Goal: Check status: Check status

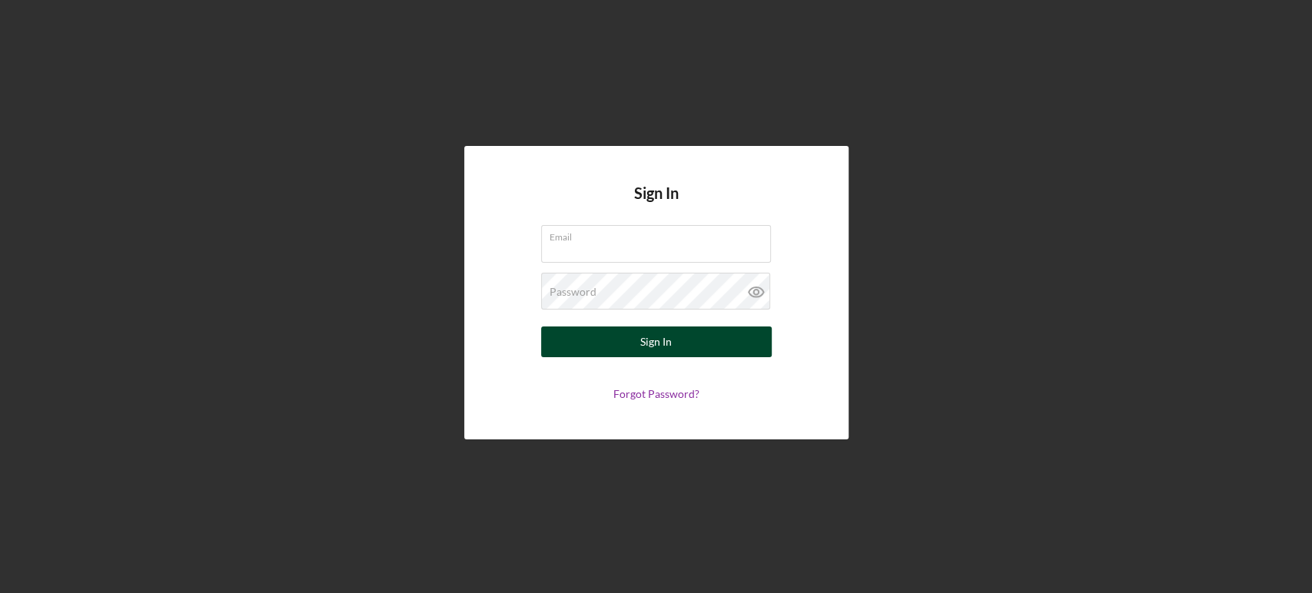
type input "[EMAIL_ADDRESS][DOMAIN_NAME]"
click at [632, 345] on button "Sign In" at bounding box center [656, 342] width 231 height 31
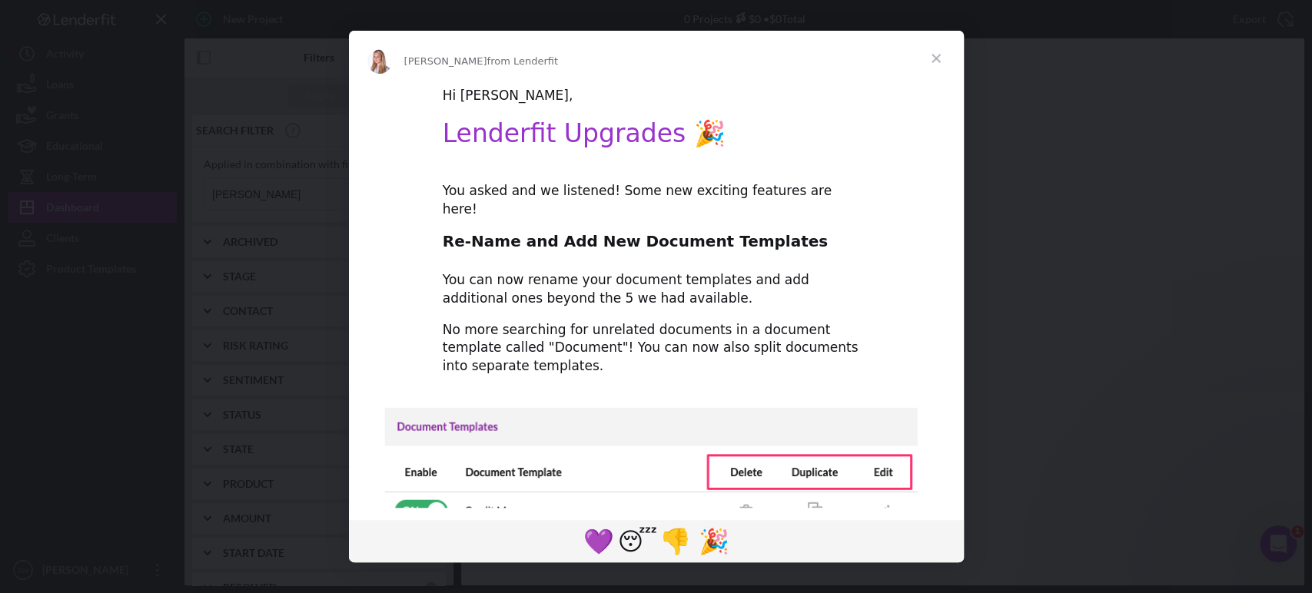
click at [944, 57] on span "Close" at bounding box center [935, 58] width 55 height 55
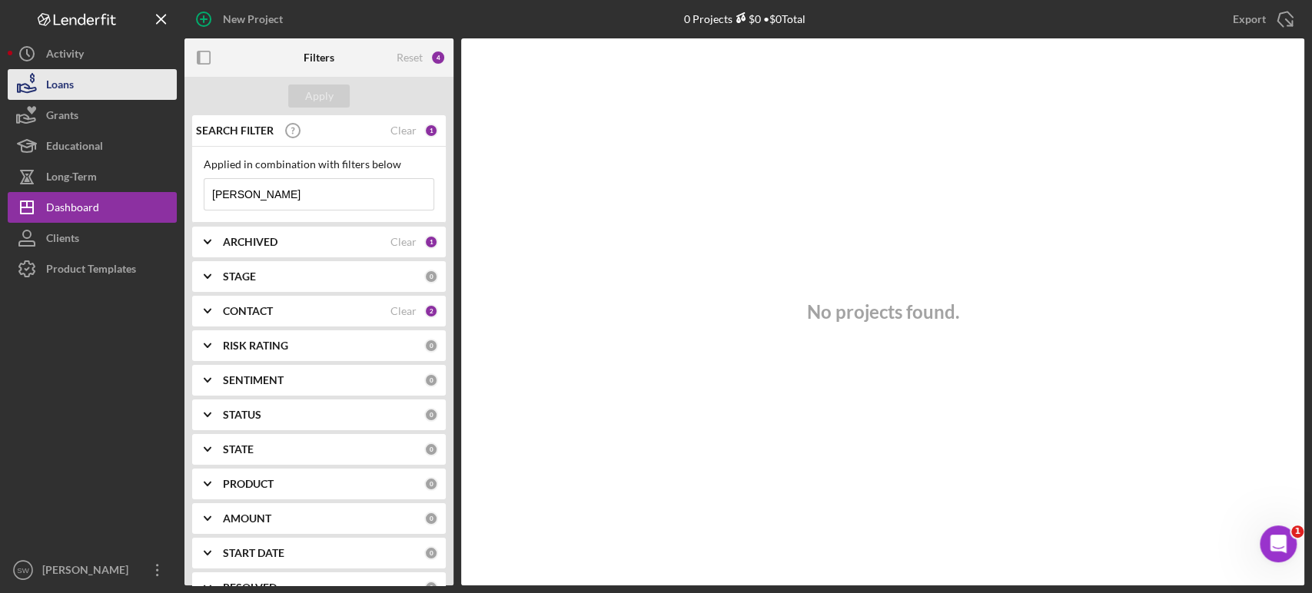
click at [76, 88] on button "Loans" at bounding box center [92, 84] width 169 height 31
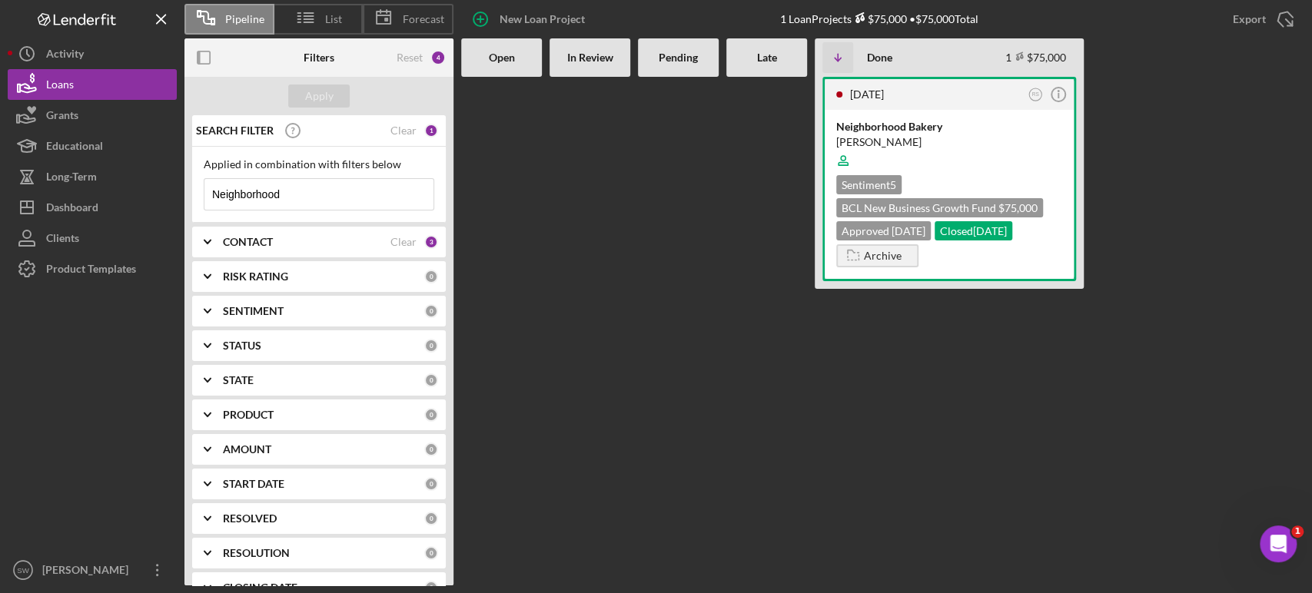
click at [310, 191] on input "Neighborhood" at bounding box center [318, 194] width 229 height 31
drag, startPoint x: 353, startPoint y: 193, endPoint x: 101, endPoint y: 193, distance: 251.3
click at [101, 193] on div "Pipeline List Forecast New Loan Project 1 Loan Projects $75,000 • $75,000 Total…" at bounding box center [656, 293] width 1296 height 586
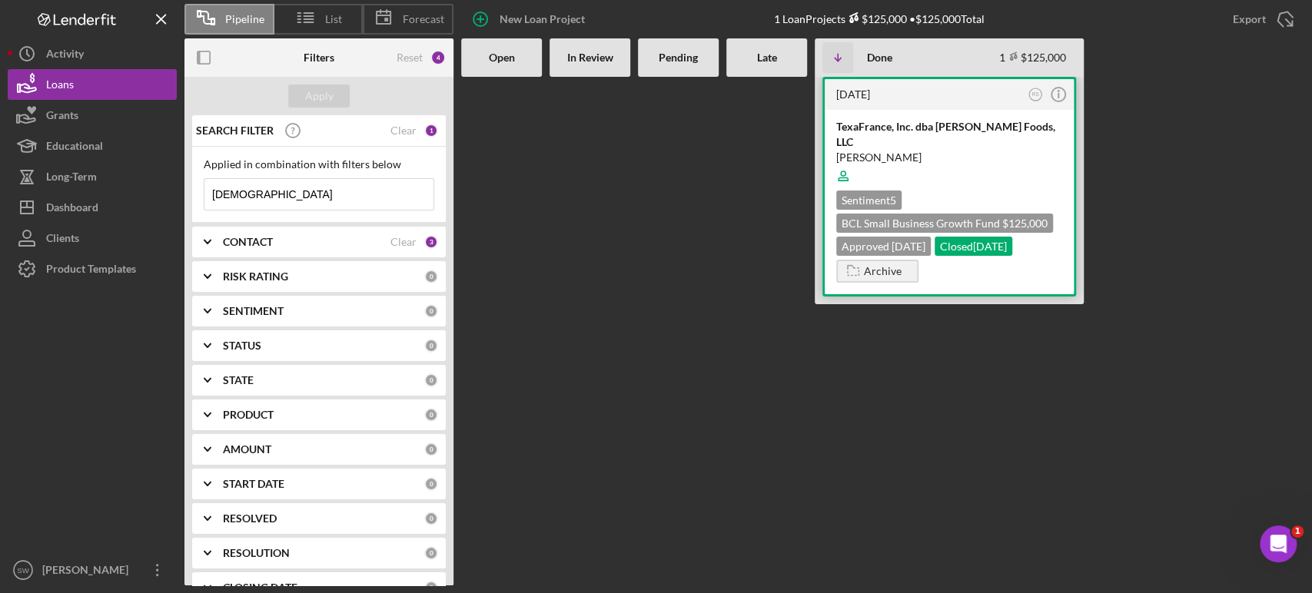
type input "[DEMOGRAPHIC_DATA]"
click at [932, 129] on div "TexaFrance, Inc. dba [PERSON_NAME] Foods, LLC" at bounding box center [949, 134] width 226 height 31
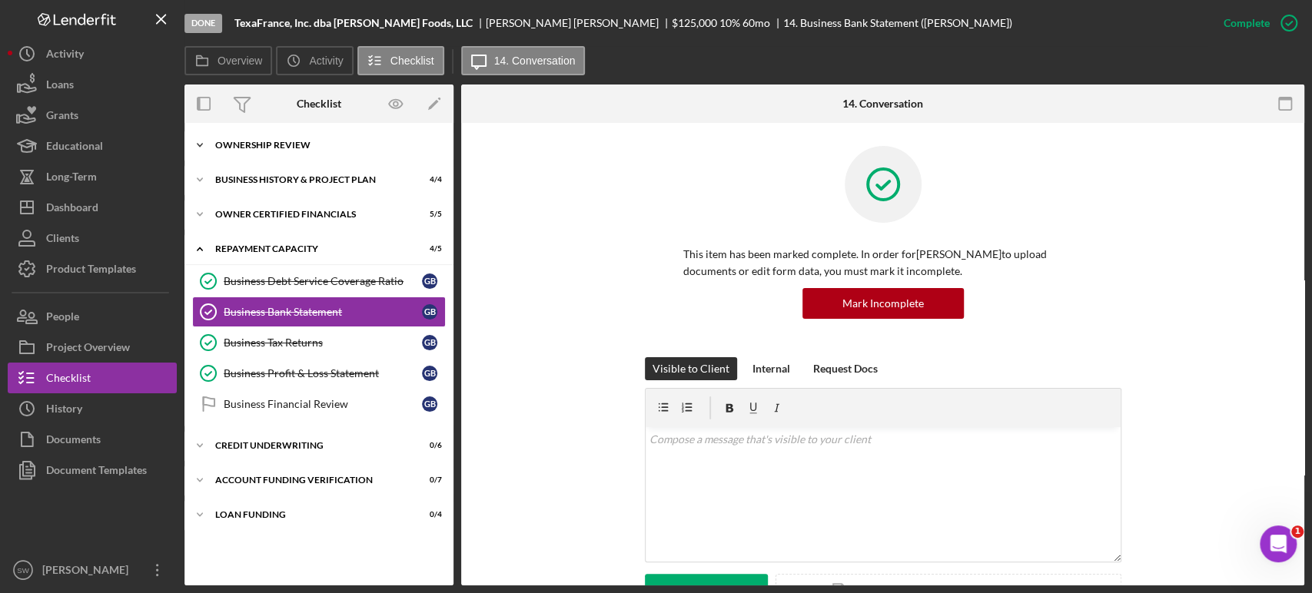
click at [268, 143] on div "Ownership Review" at bounding box center [324, 145] width 219 height 9
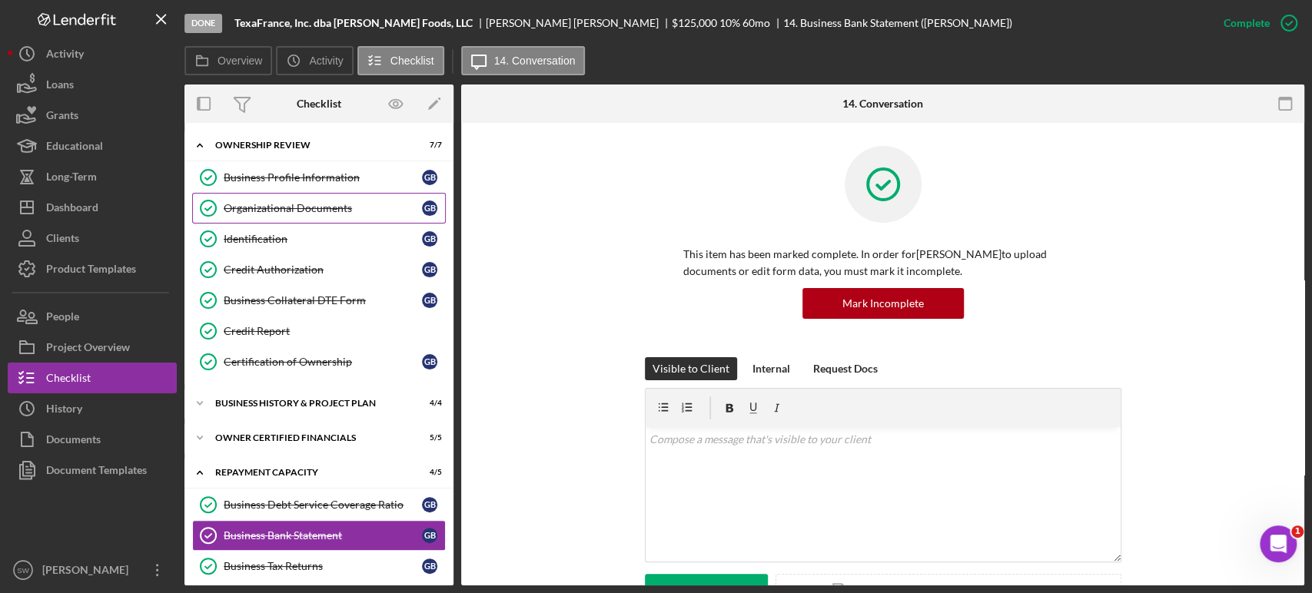
click at [280, 207] on div "Organizational Documents" at bounding box center [323, 208] width 198 height 12
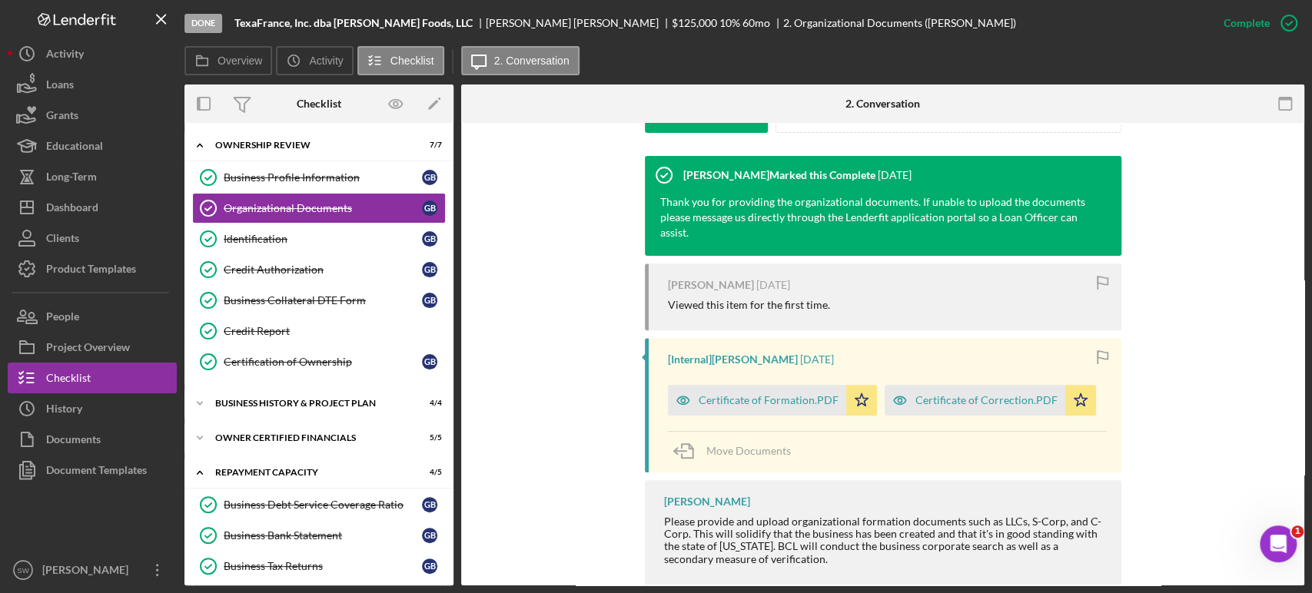
scroll to position [508, 0]
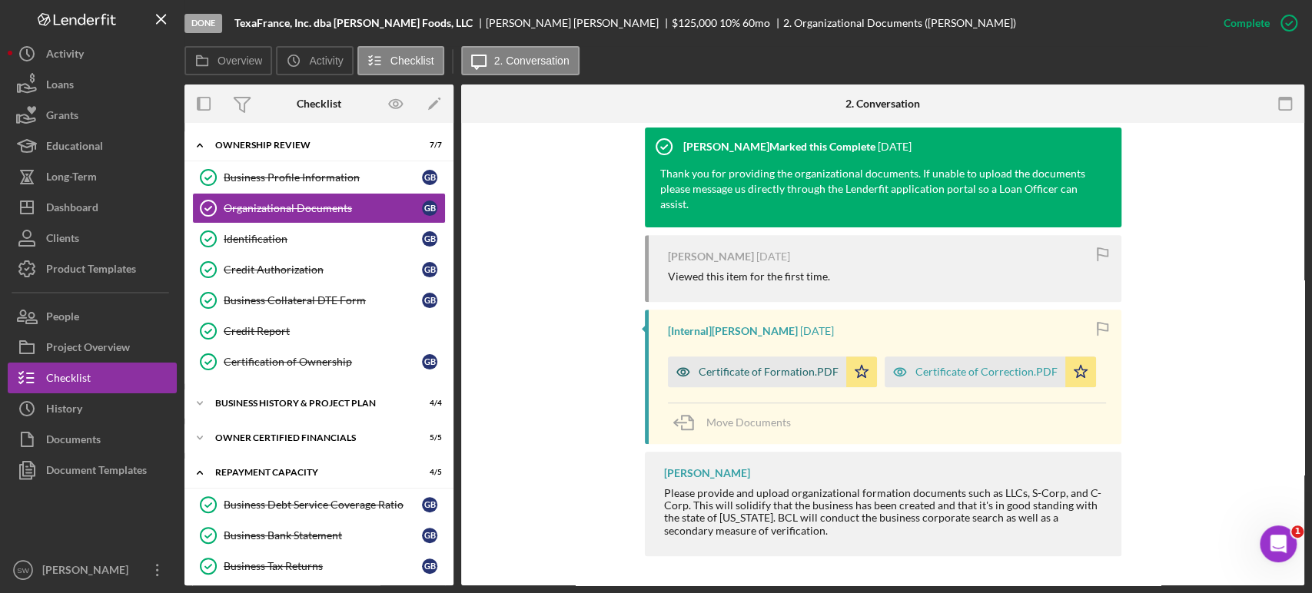
click at [765, 368] on div "Certificate of Formation.PDF" at bounding box center [768, 372] width 140 height 12
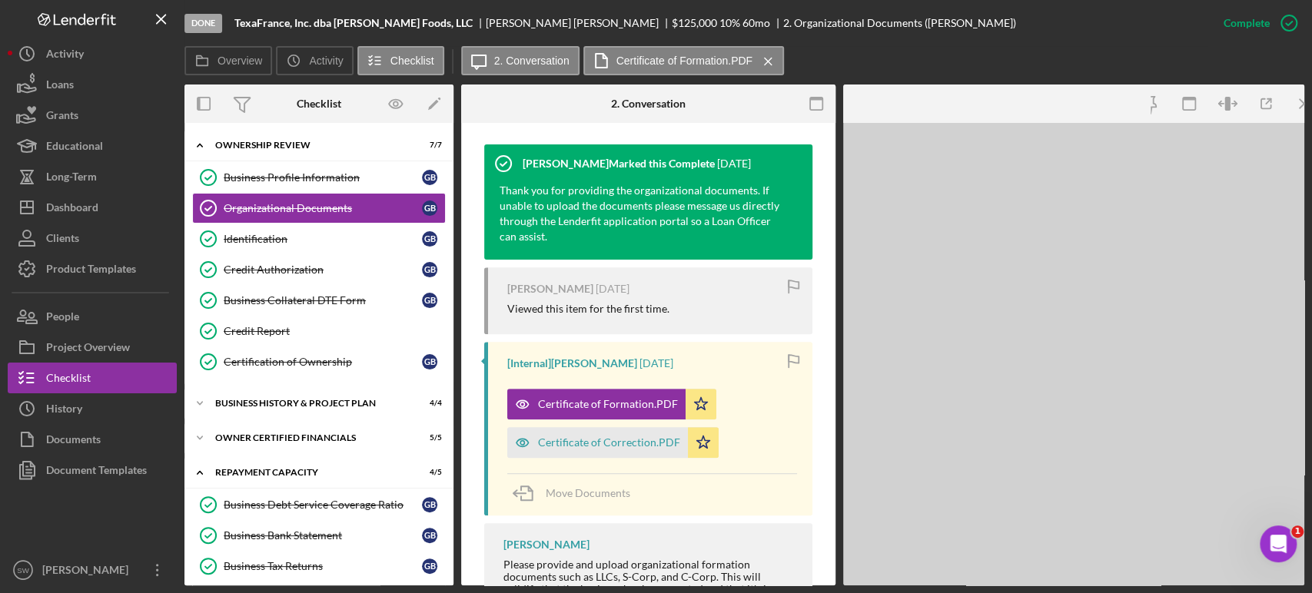
scroll to position [525, 0]
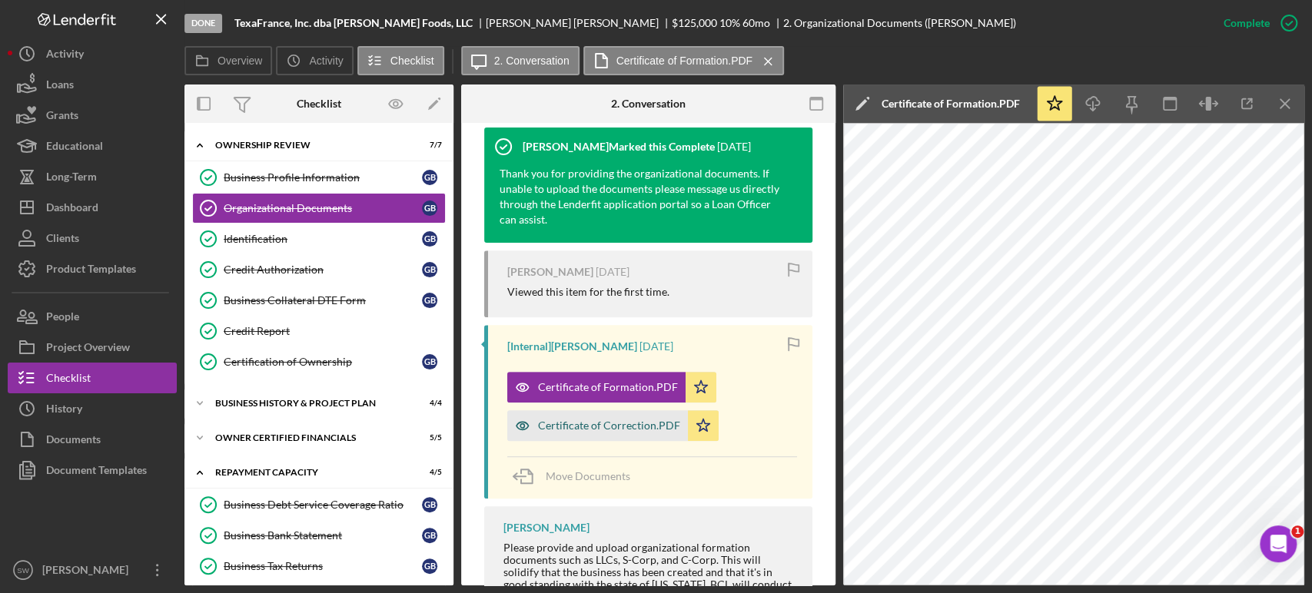
click at [599, 431] on div "Certificate of Correction.PDF" at bounding box center [609, 426] width 142 height 12
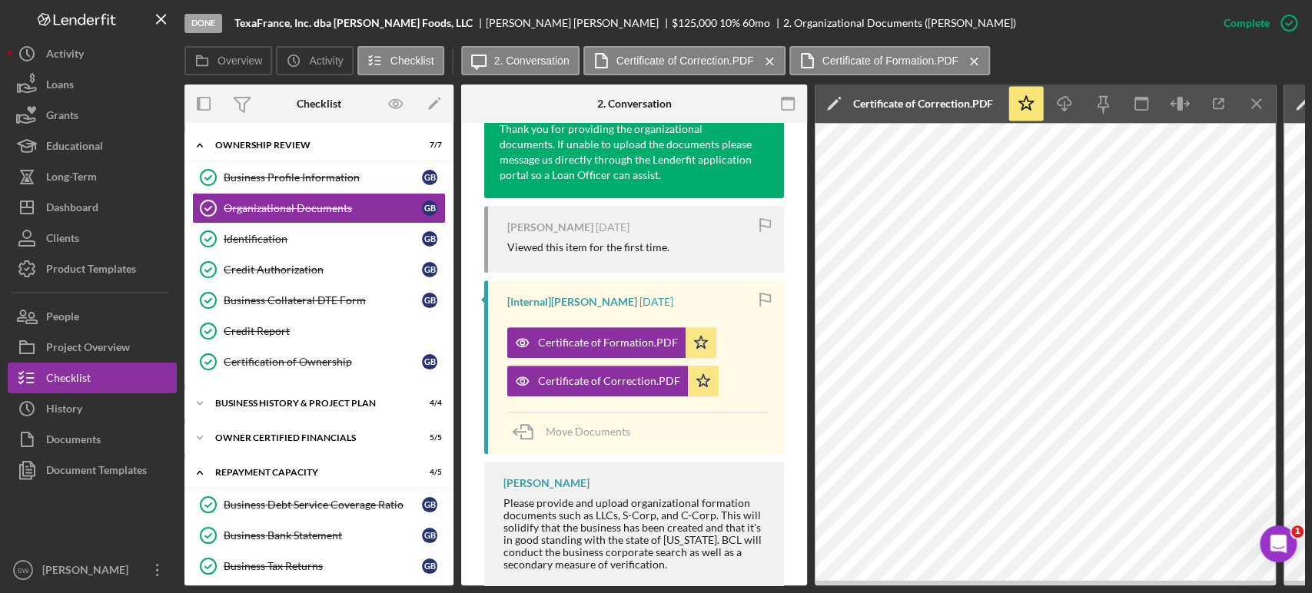
scroll to position [608, 0]
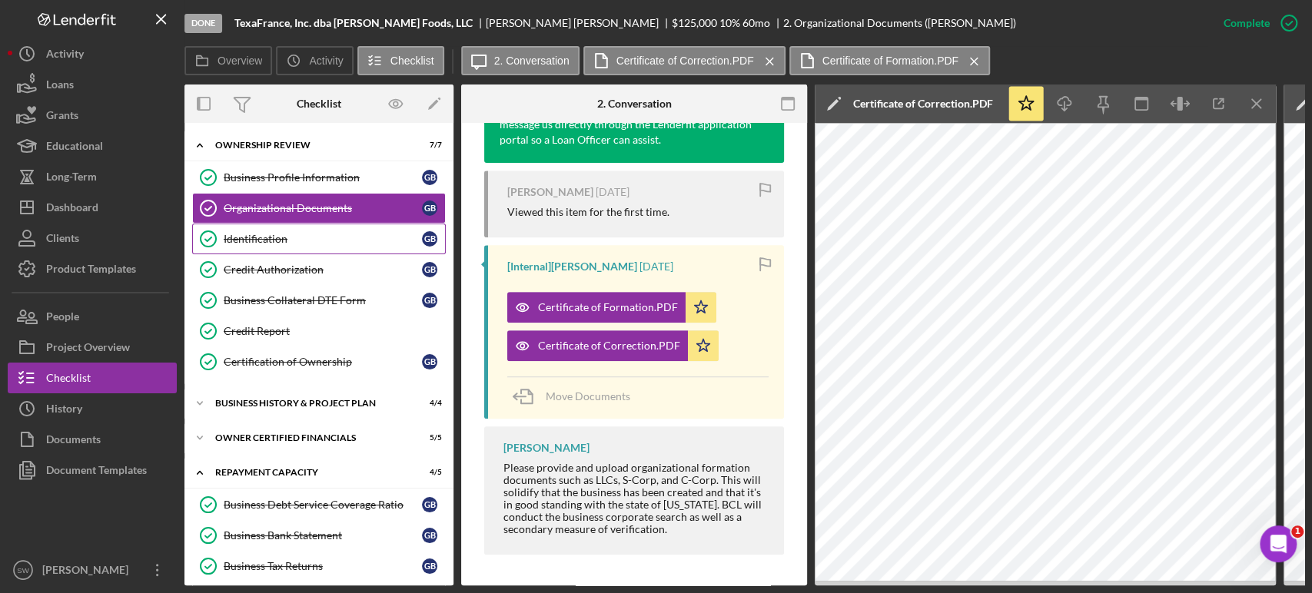
click at [274, 234] on div "Identification" at bounding box center [323, 239] width 198 height 12
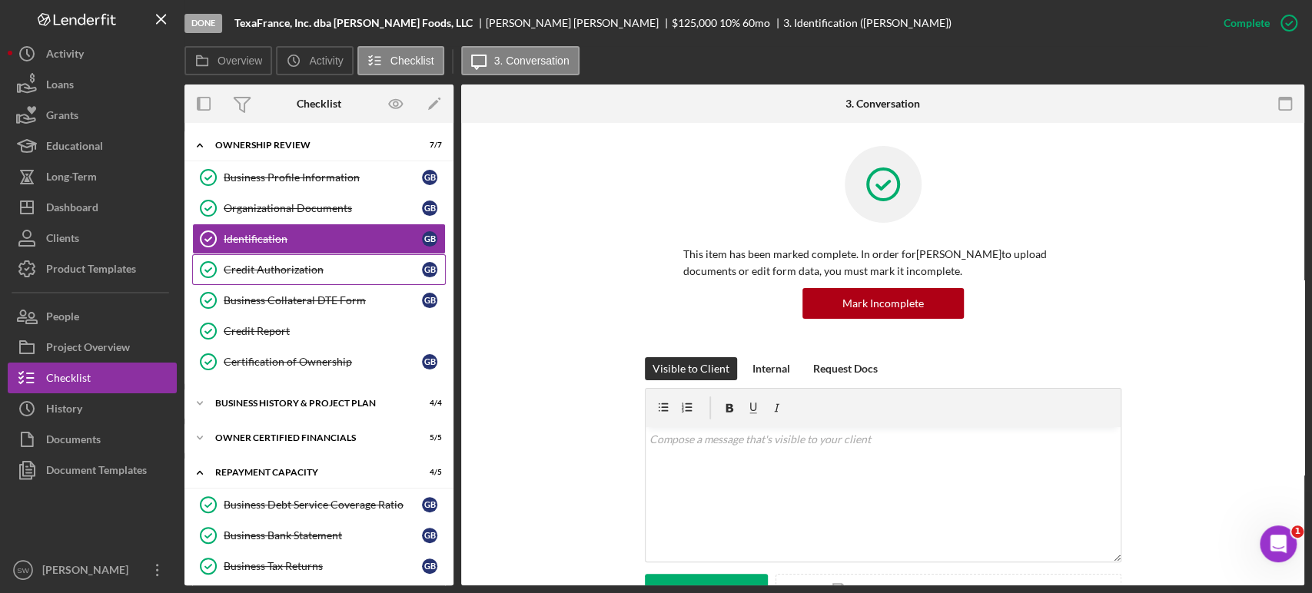
click at [283, 276] on link "Credit Authorization Credit Authorization G B" at bounding box center [319, 269] width 254 height 31
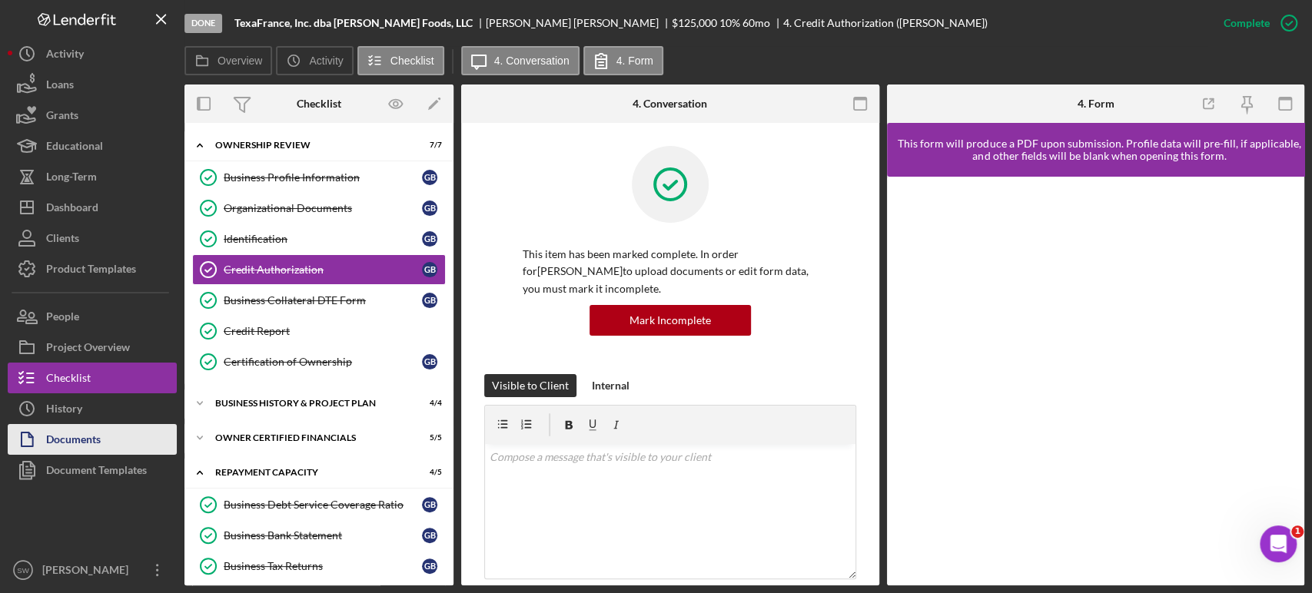
click at [86, 442] on div "Documents" at bounding box center [73, 441] width 55 height 35
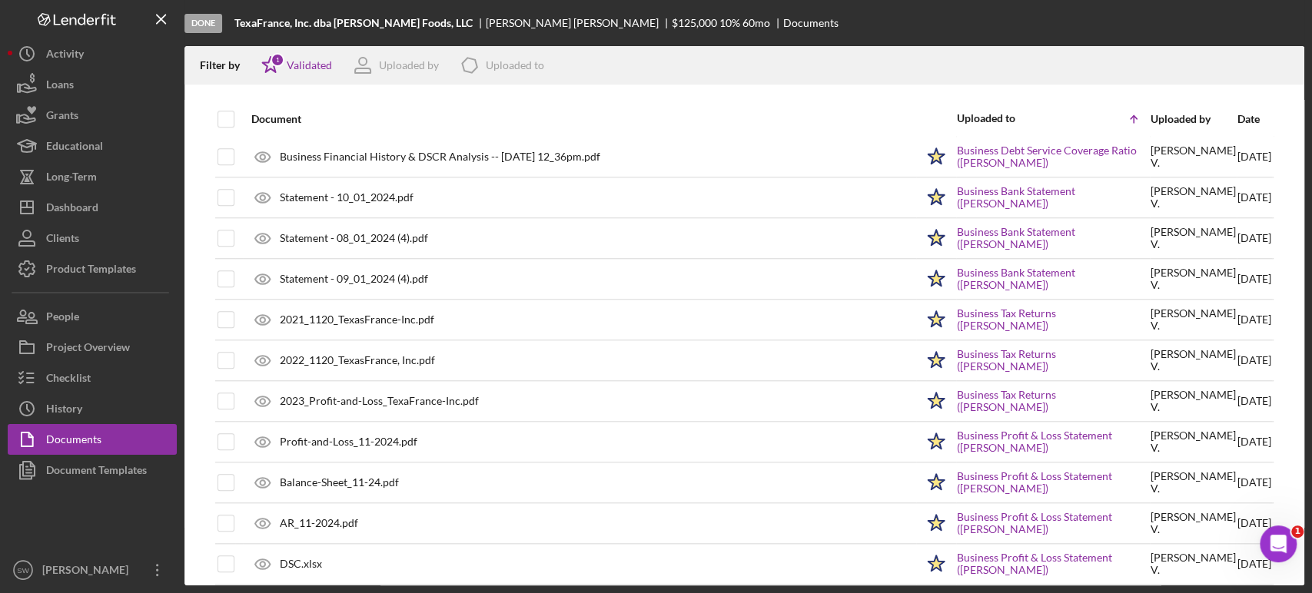
scroll to position [990, 0]
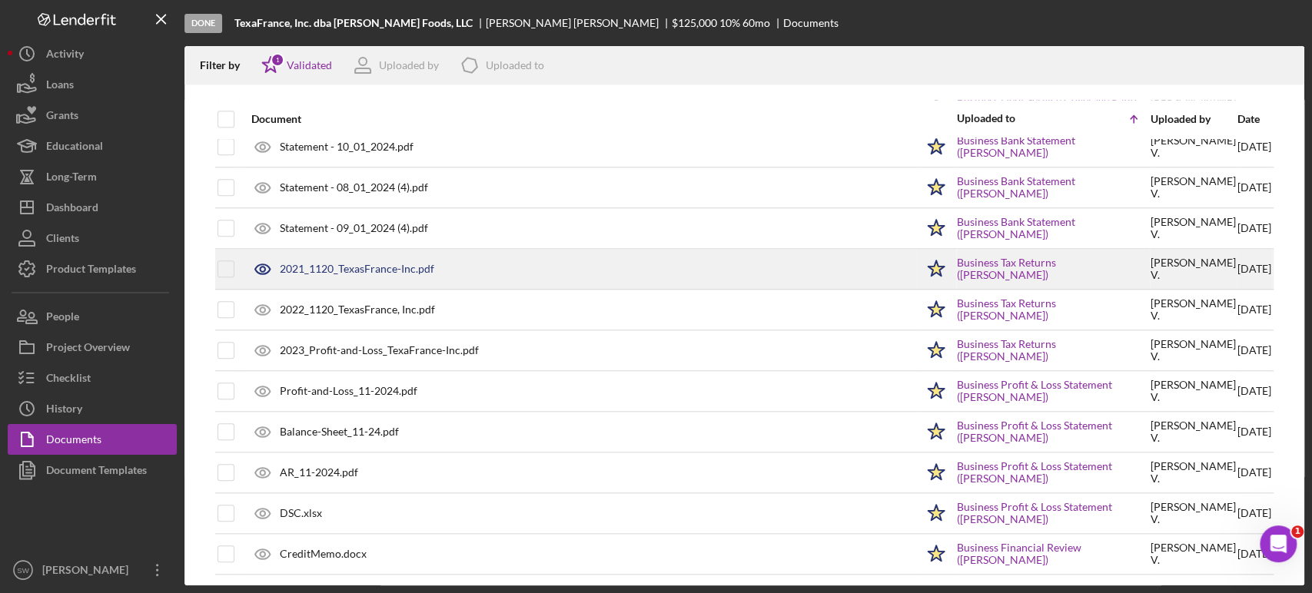
click at [363, 264] on div "2021_1120_TexasFrance-Inc.pdf" at bounding box center [357, 269] width 154 height 12
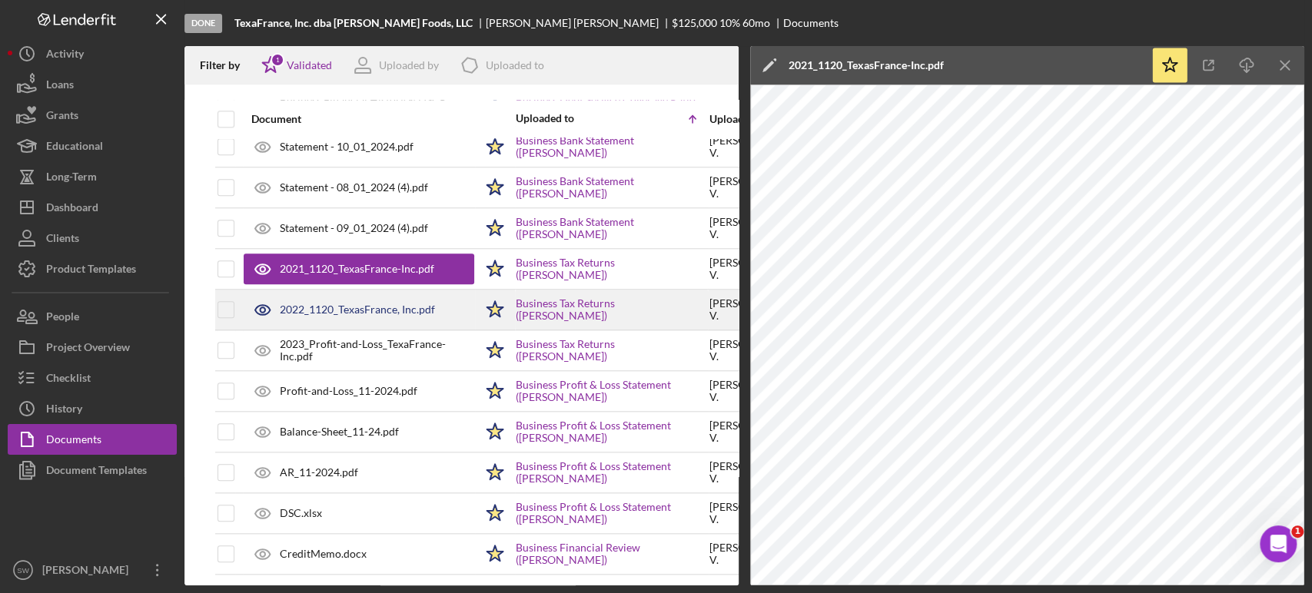
click at [373, 310] on div "2022_1120_TexasFrance, Inc.pdf" at bounding box center [357, 310] width 155 height 12
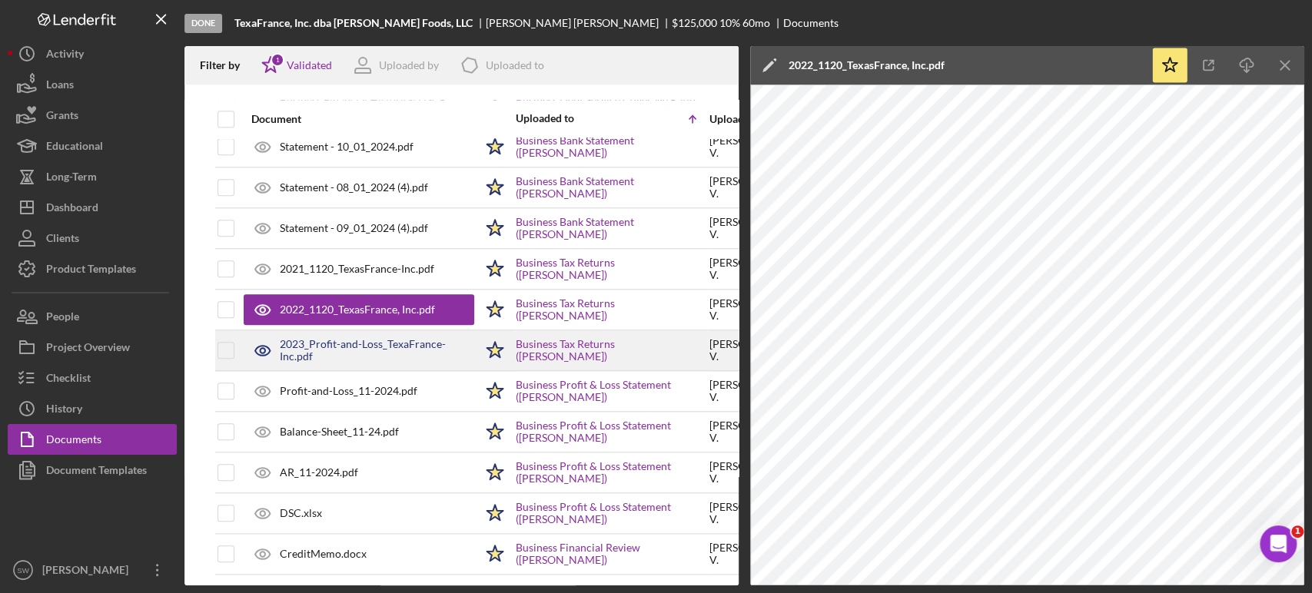
click at [356, 347] on div "2023_Profit-and-Loss_TexaFrance-Inc.pdf" at bounding box center [377, 350] width 194 height 25
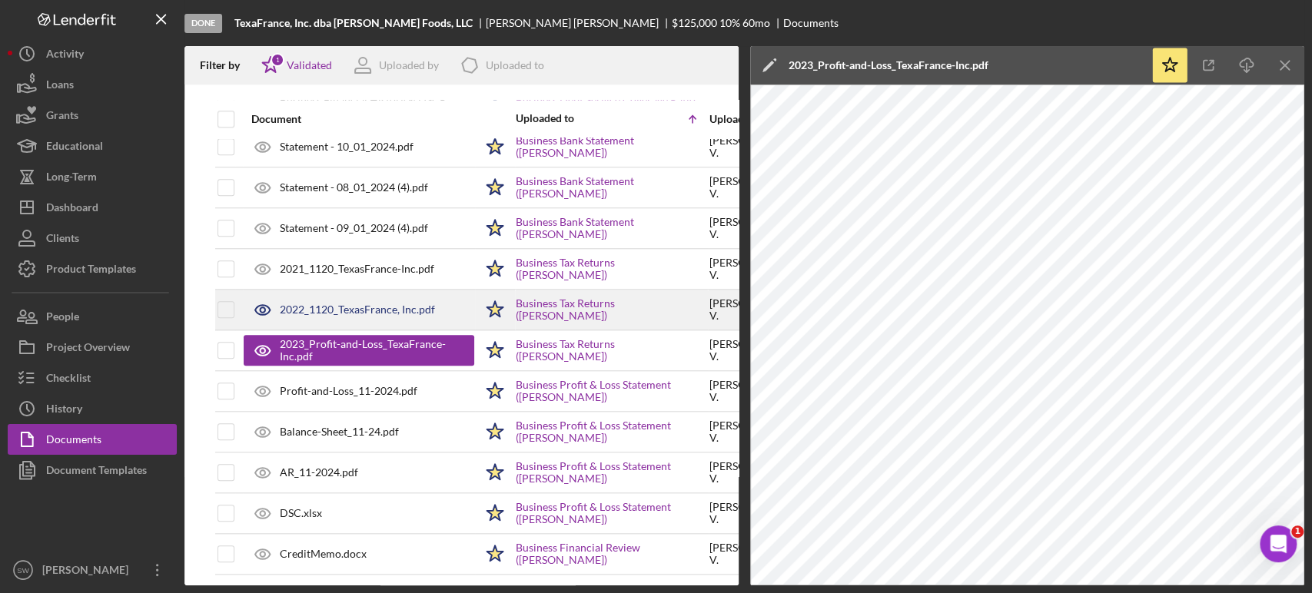
click at [359, 307] on div "2022_1120_TexasFrance, Inc.pdf" at bounding box center [357, 310] width 155 height 12
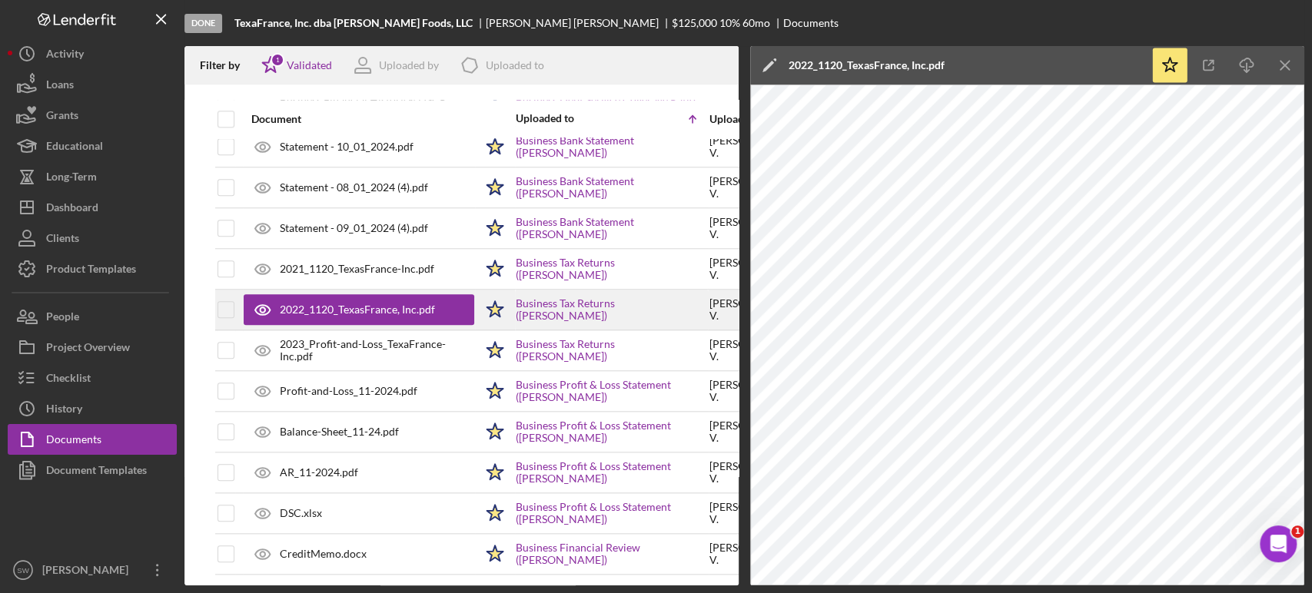
click at [398, 308] on div "2022_1120_TexasFrance, Inc.pdf" at bounding box center [357, 310] width 155 height 12
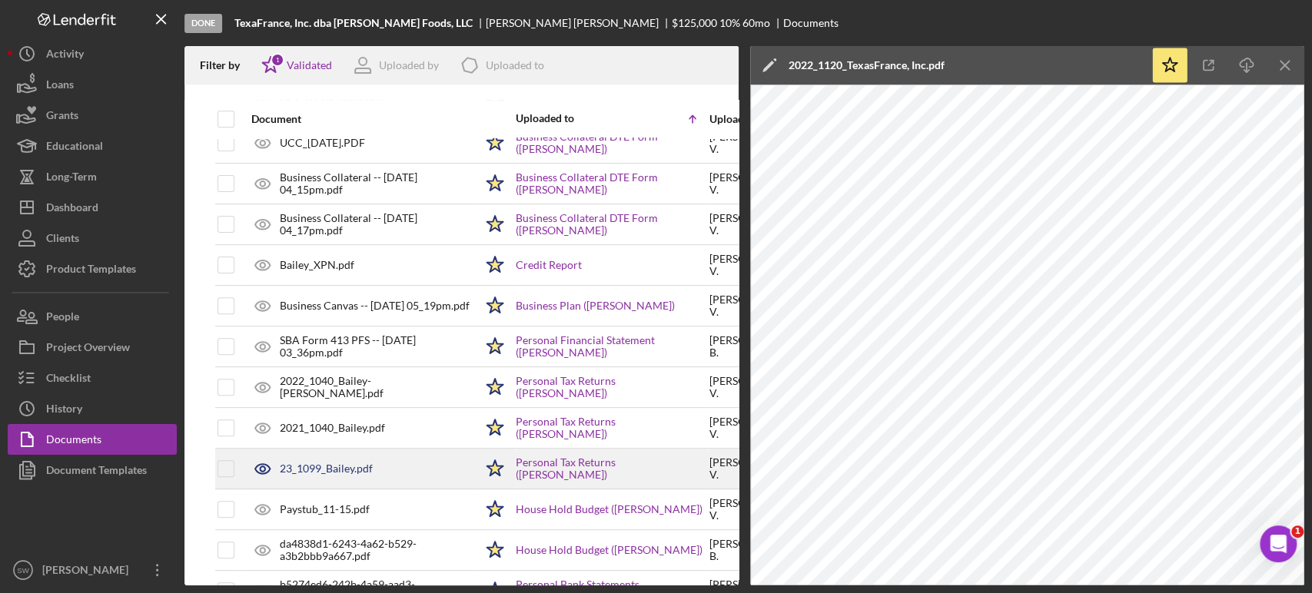
scroll to position [406, 0]
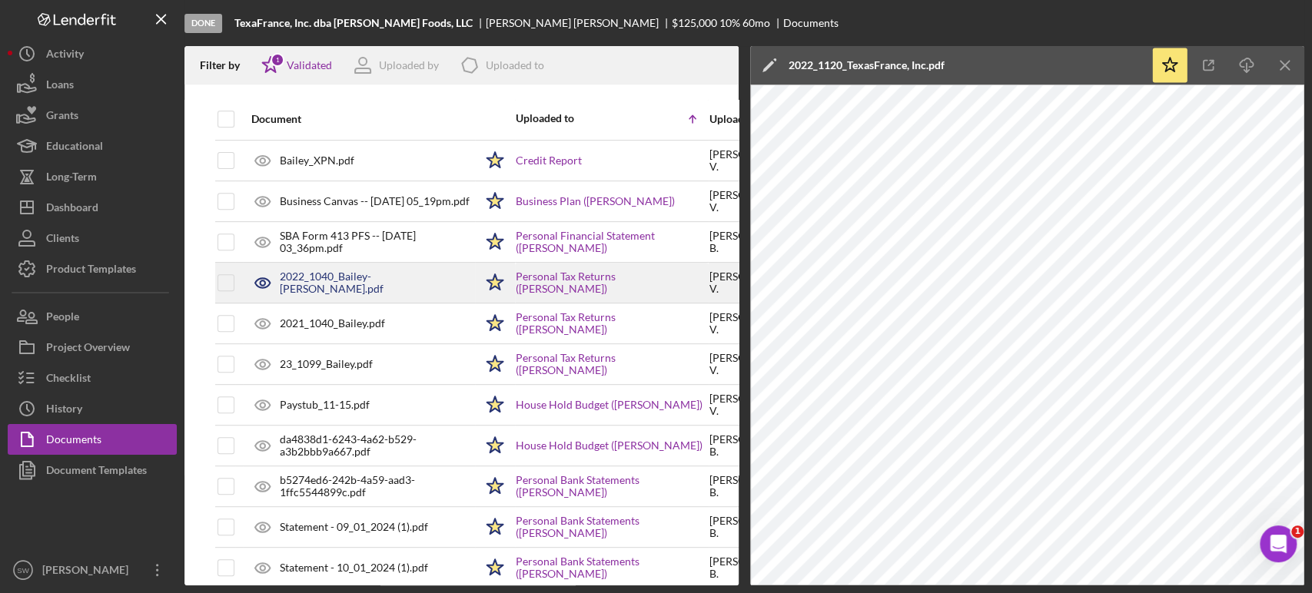
click at [334, 281] on div "2022_1040_Bailey-[PERSON_NAME].pdf" at bounding box center [377, 282] width 194 height 25
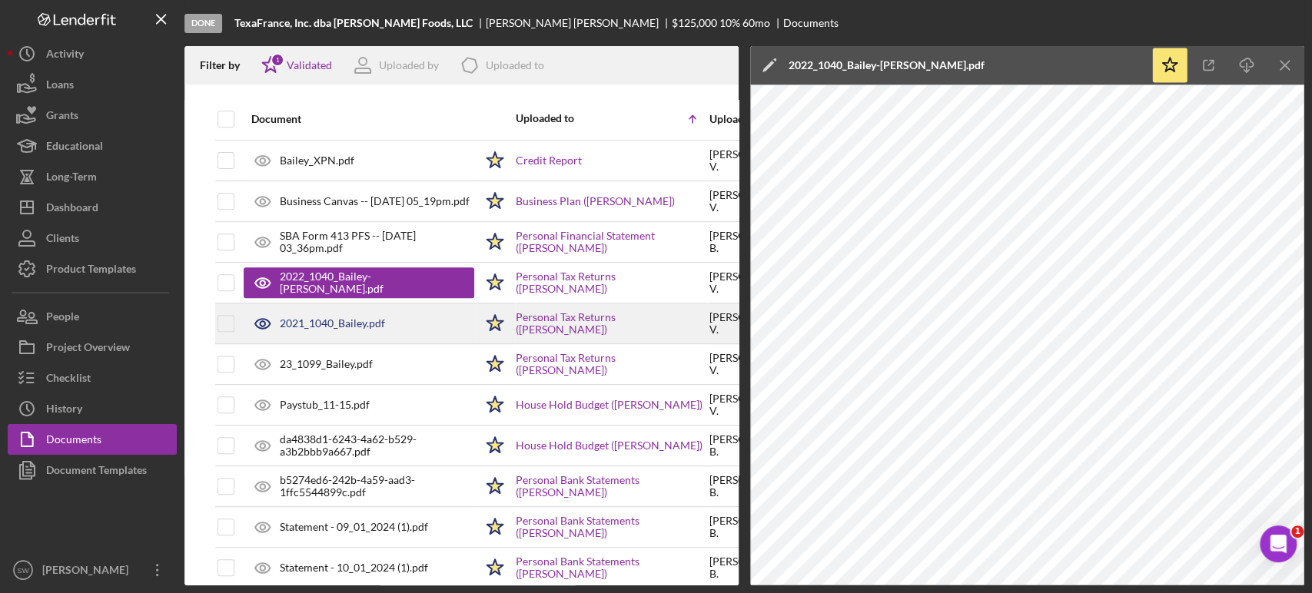
click at [333, 327] on div "2021_1040_Bailey.pdf" at bounding box center [332, 323] width 105 height 12
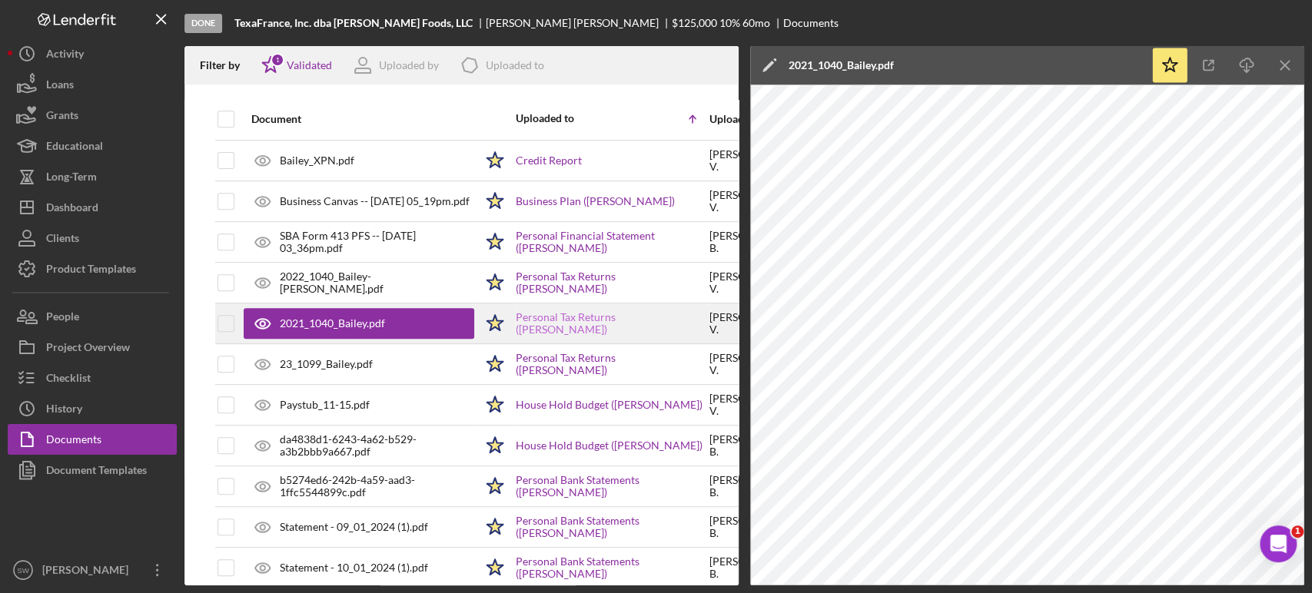
click at [602, 320] on link "Personal Tax Returns ([PERSON_NAME])" at bounding box center [612, 323] width 192 height 25
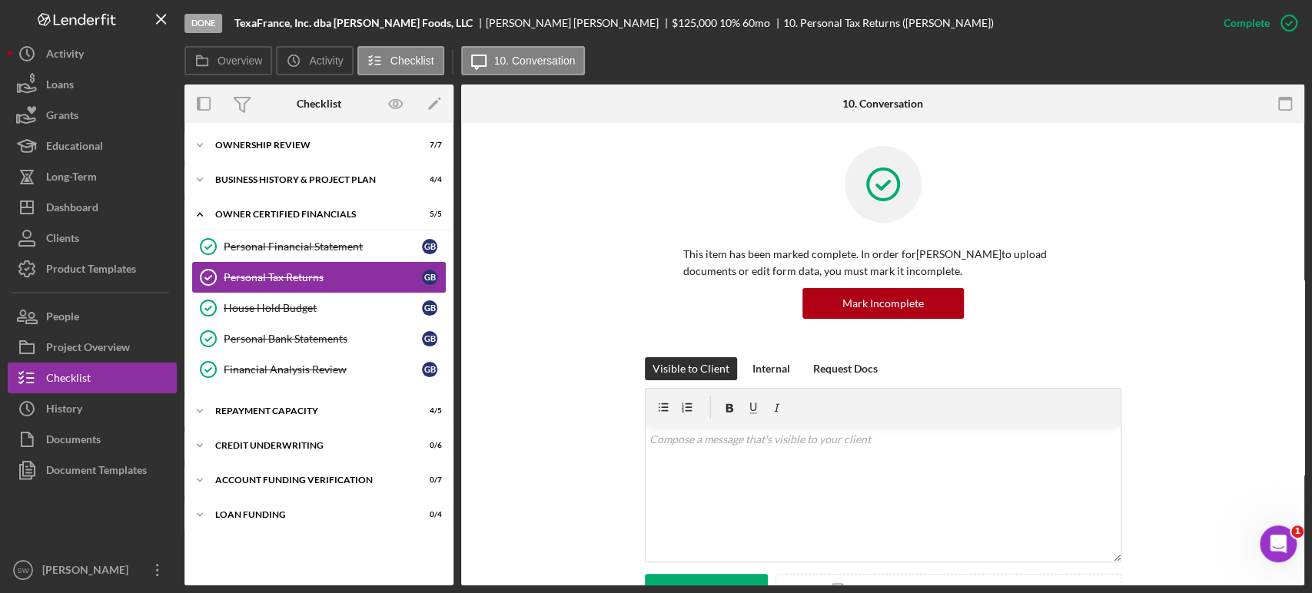
click at [278, 281] on div "Personal Tax Returns" at bounding box center [323, 277] width 198 height 12
click at [265, 187] on div "Icon/Expander Business History & Project Plan 4 / 4" at bounding box center [318, 179] width 269 height 31
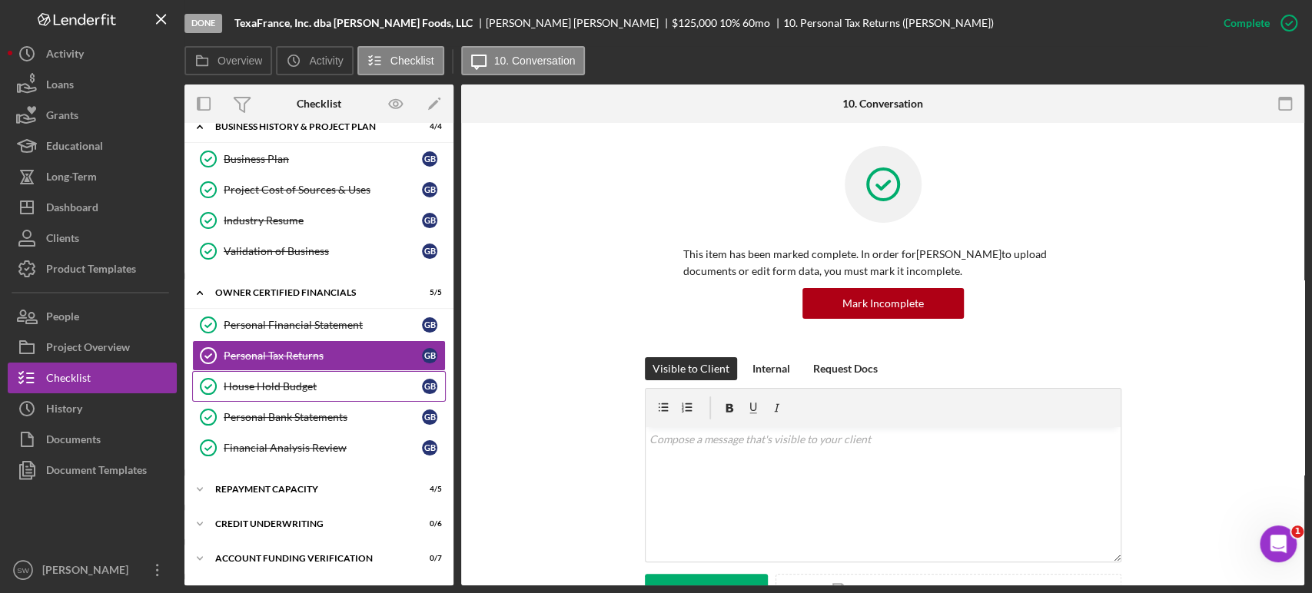
scroll to position [82, 0]
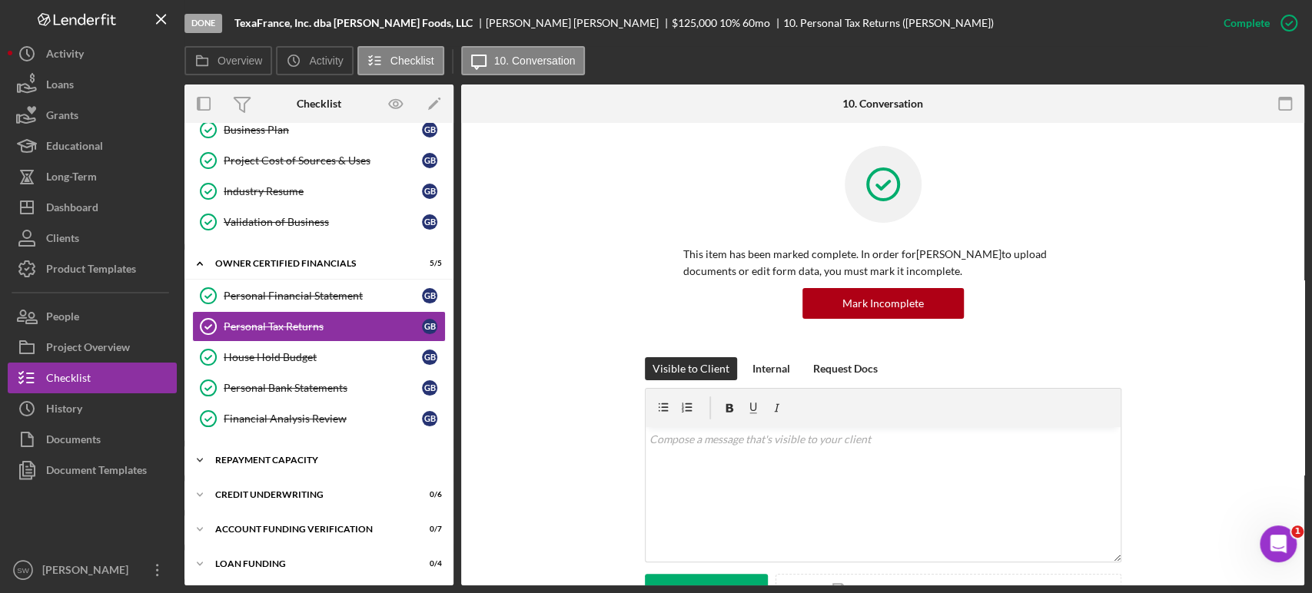
click at [287, 461] on div "Repayment Capacity" at bounding box center [324, 460] width 219 height 9
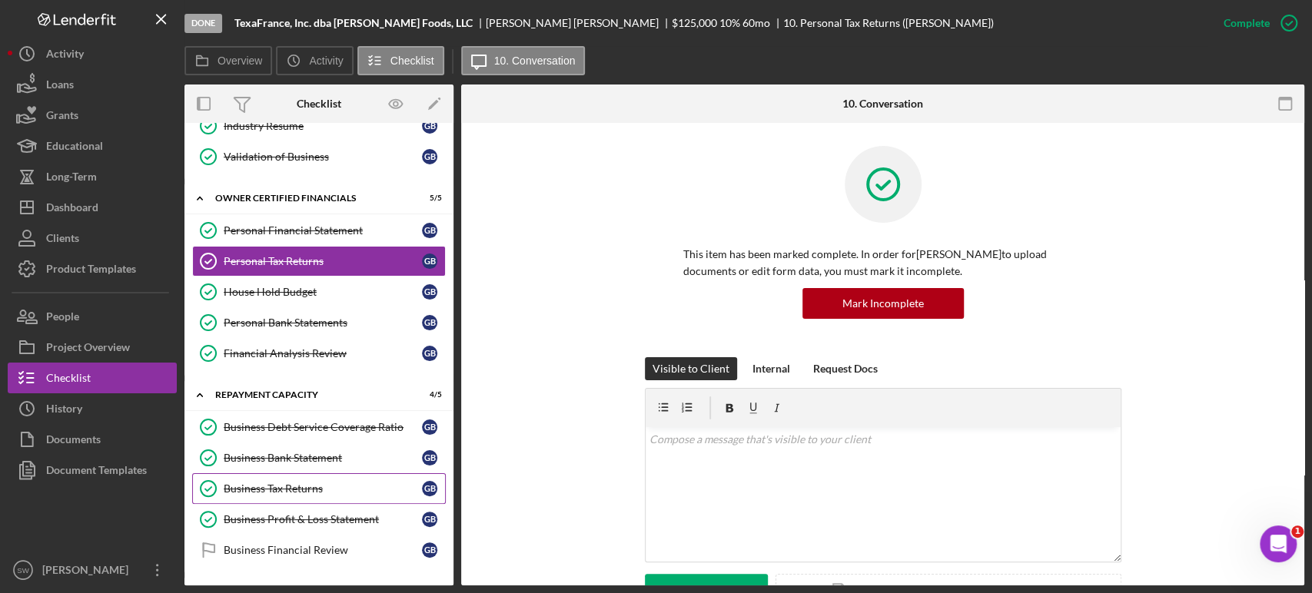
scroll to position [244, 0]
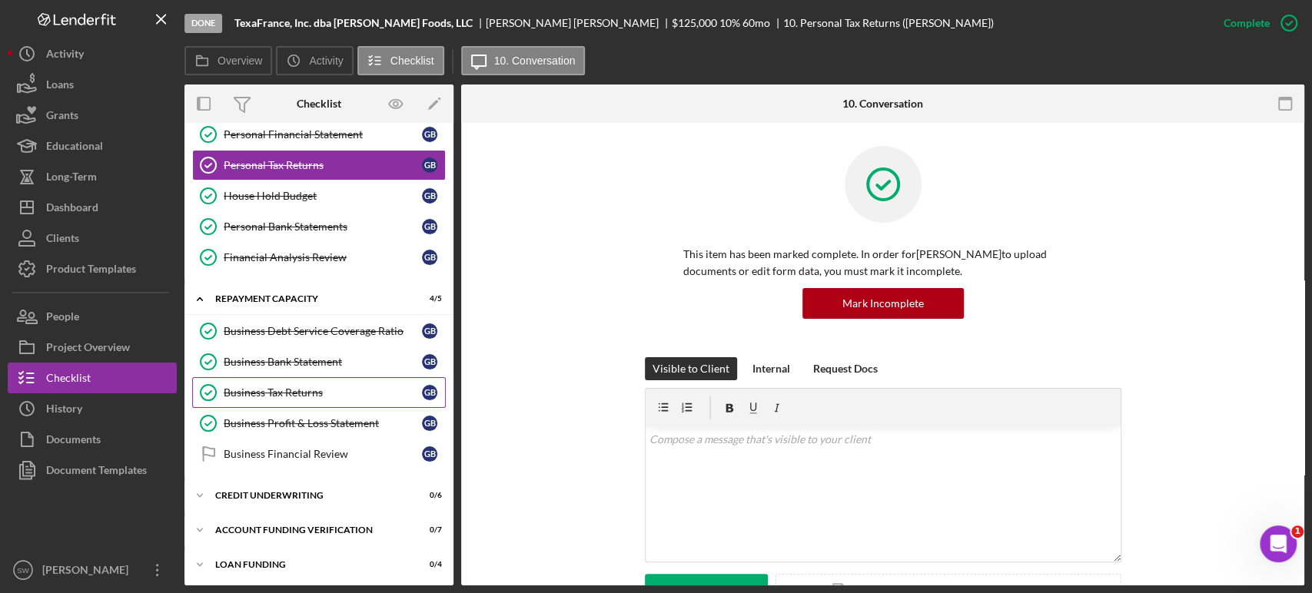
click at [283, 394] on div "Business Tax Returns" at bounding box center [323, 392] width 198 height 12
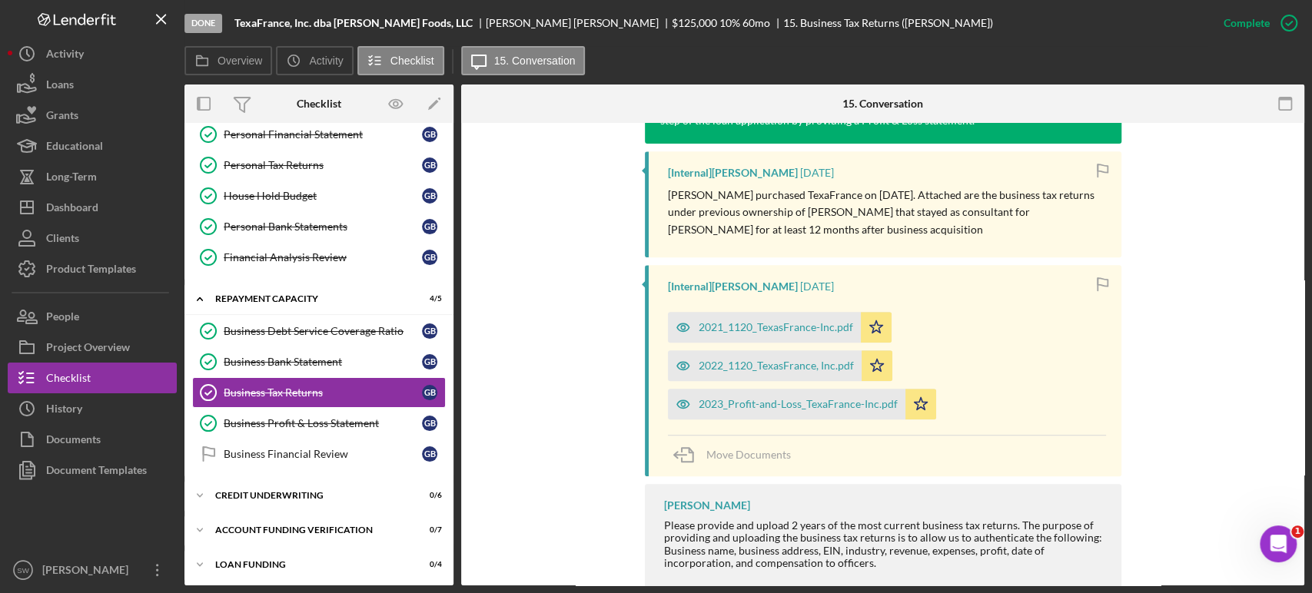
scroll to position [624, 0]
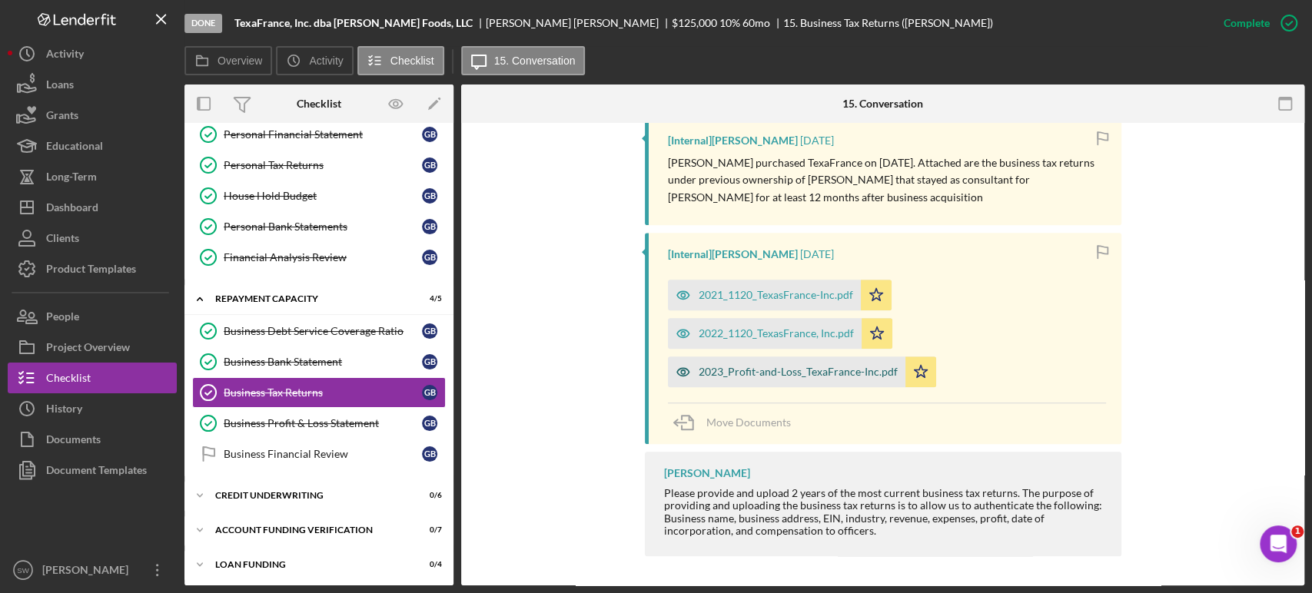
click at [758, 376] on div "2023_Profit-and-Loss_TexaFrance-Inc.pdf" at bounding box center [797, 372] width 199 height 12
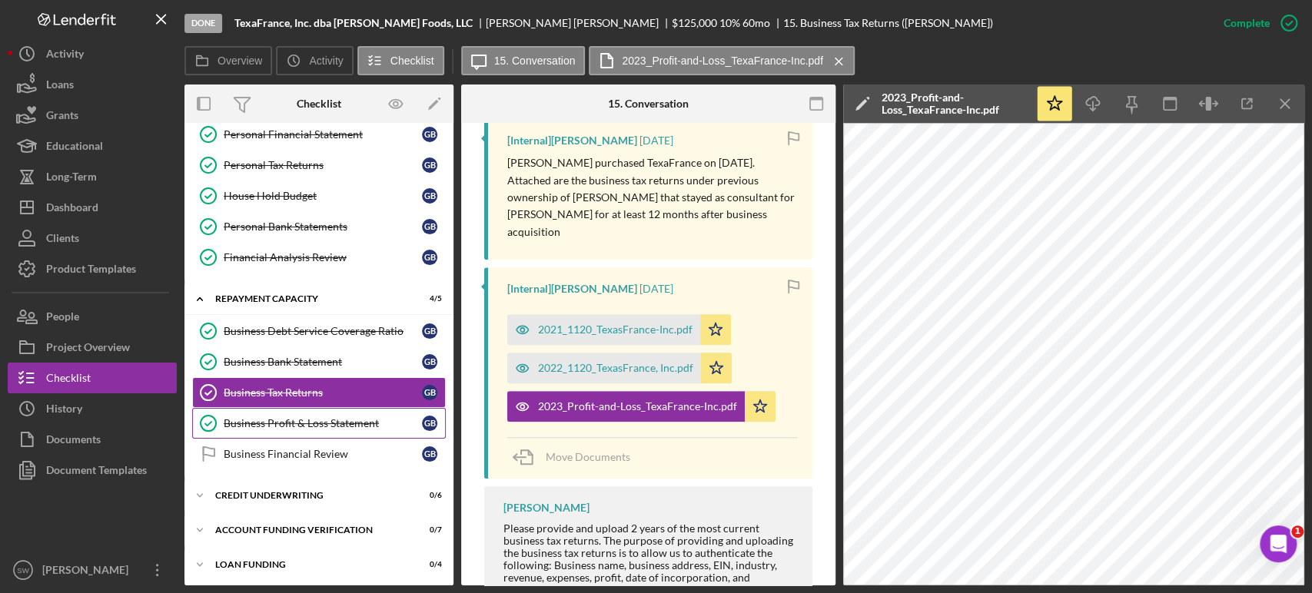
click at [299, 424] on div "Business Profit & Loss Statement" at bounding box center [323, 423] width 198 height 12
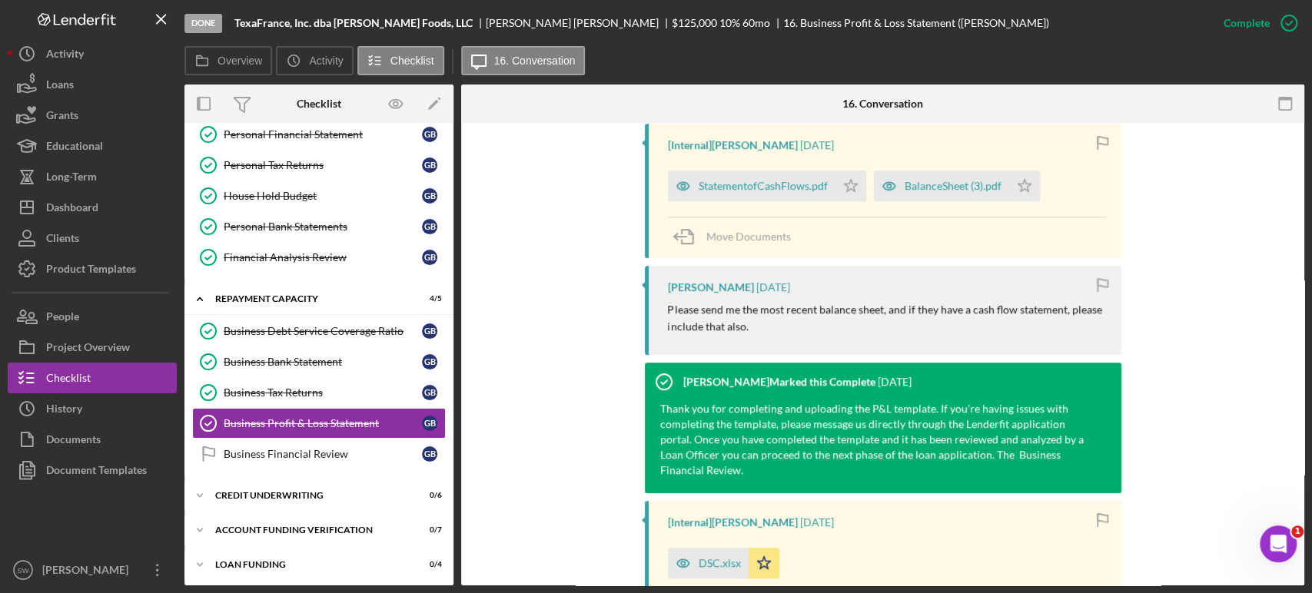
scroll to position [426, 0]
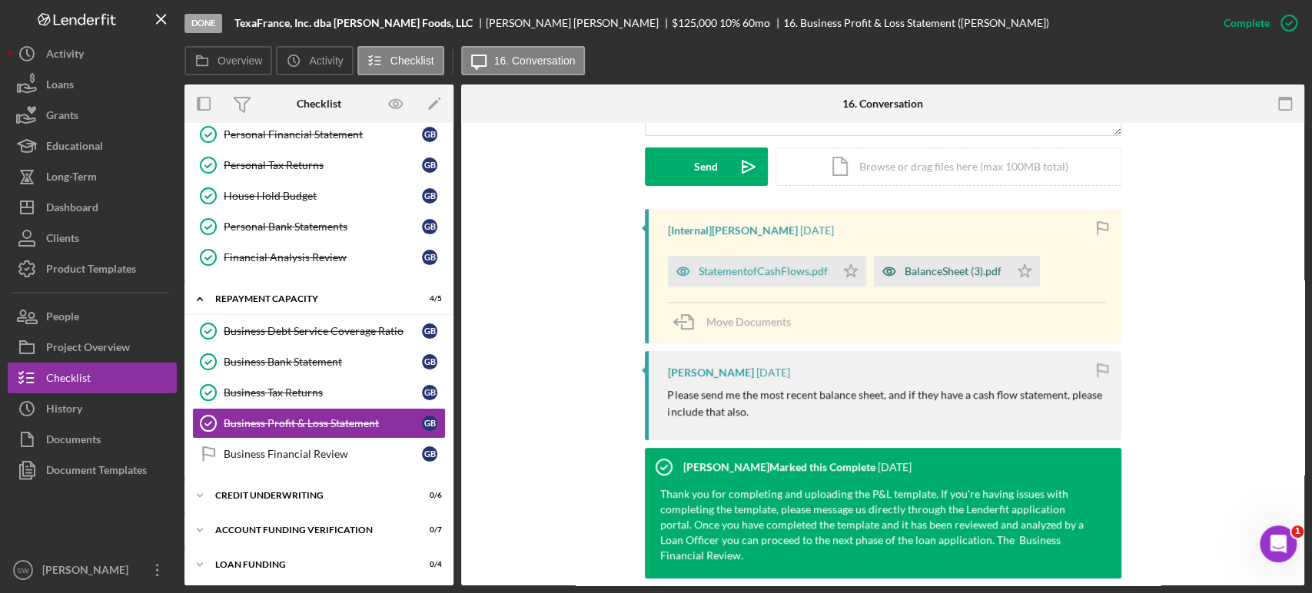
click at [922, 268] on div "BalanceSheet (3).pdf" at bounding box center [952, 271] width 97 height 12
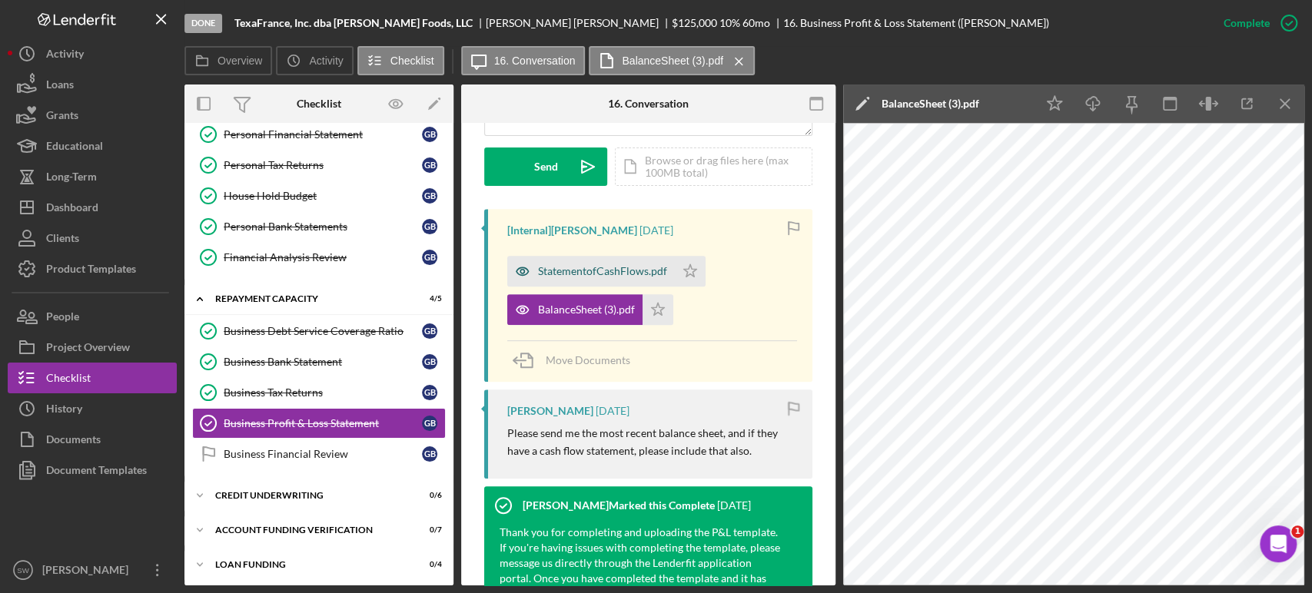
click at [602, 270] on div "StatementofCashFlows.pdf" at bounding box center [602, 271] width 129 height 12
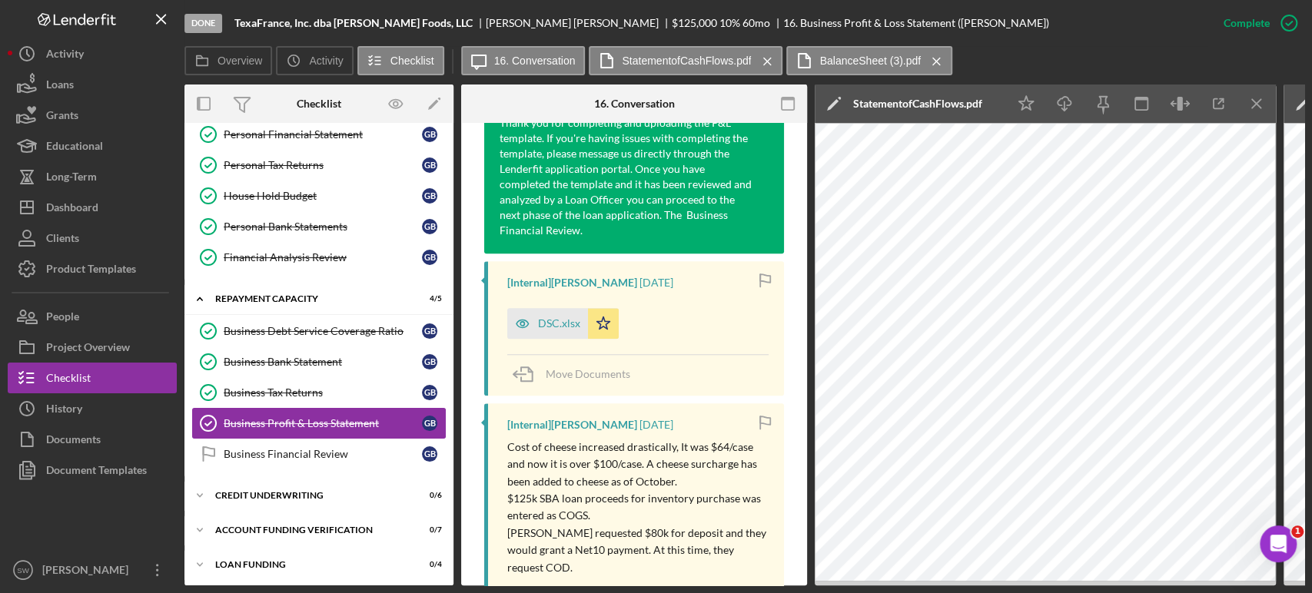
scroll to position [247, 0]
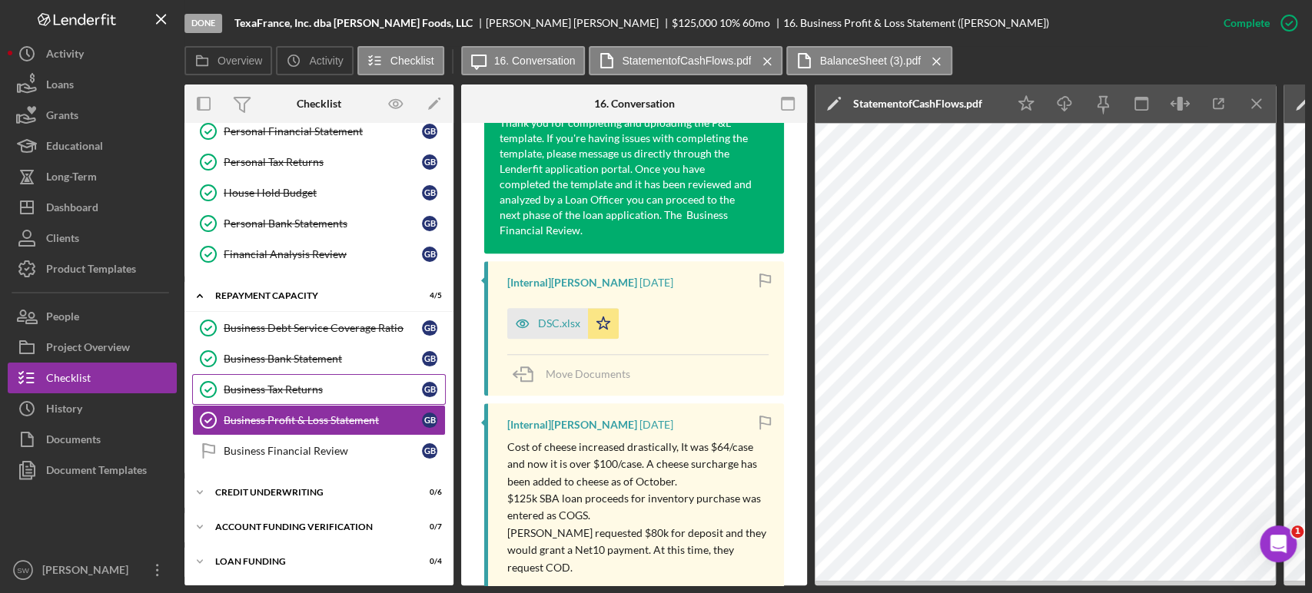
click at [300, 390] on div "Business Tax Returns" at bounding box center [323, 389] width 198 height 12
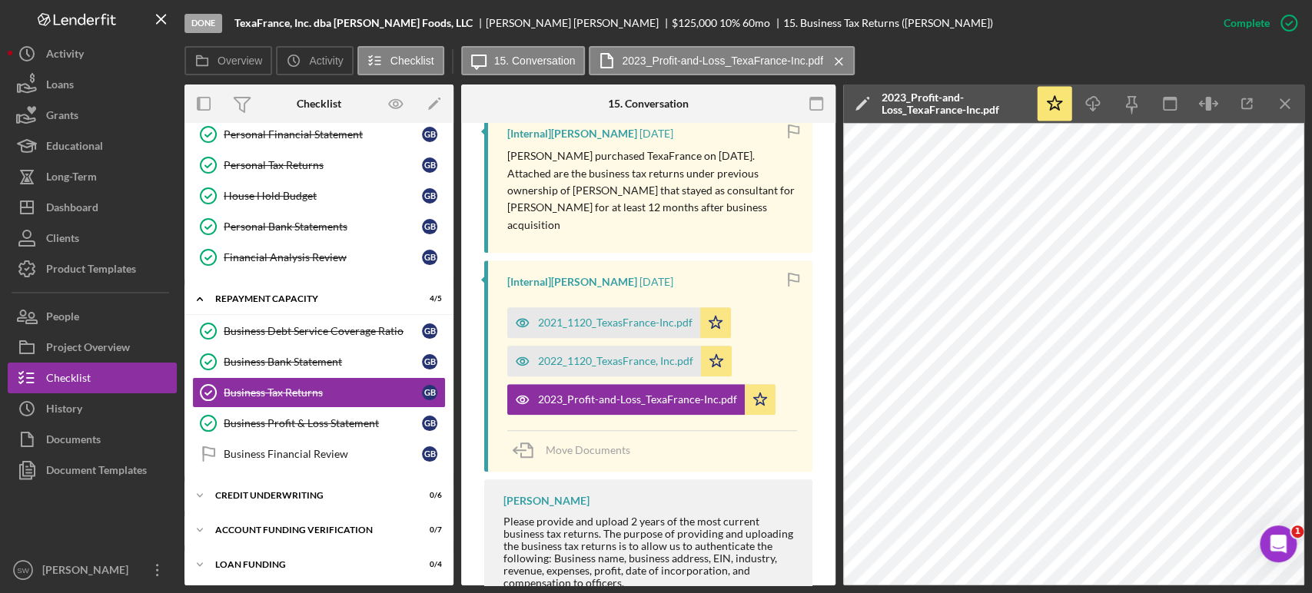
scroll to position [714, 0]
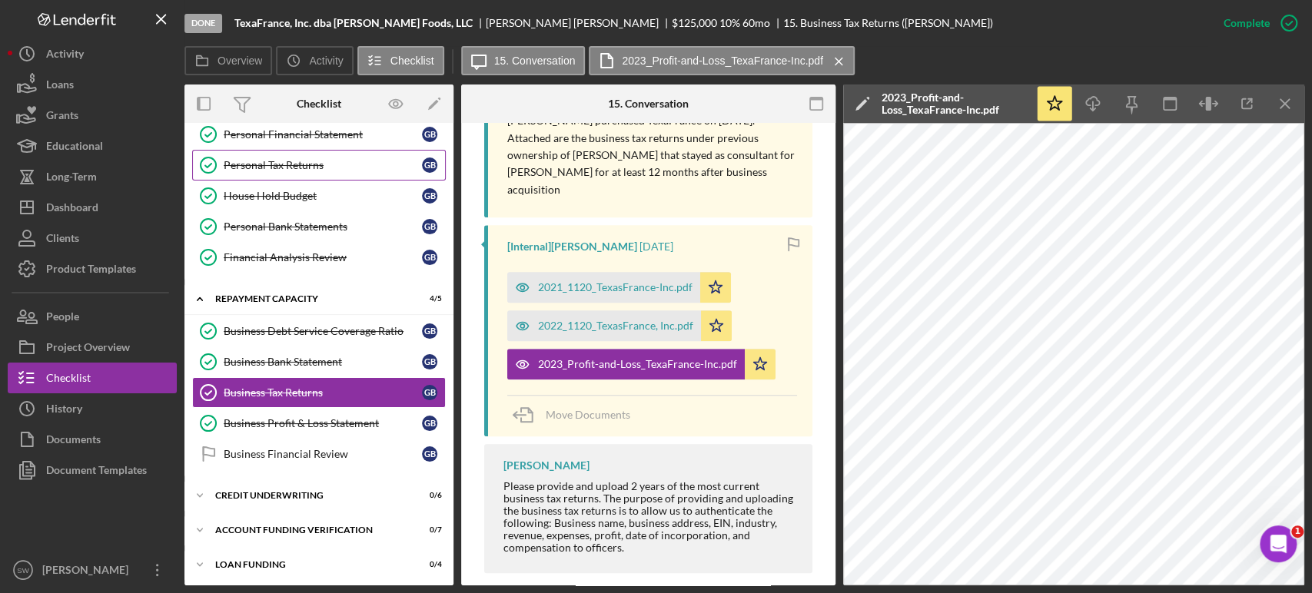
click at [281, 165] on div "Personal Tax Returns" at bounding box center [323, 165] width 198 height 12
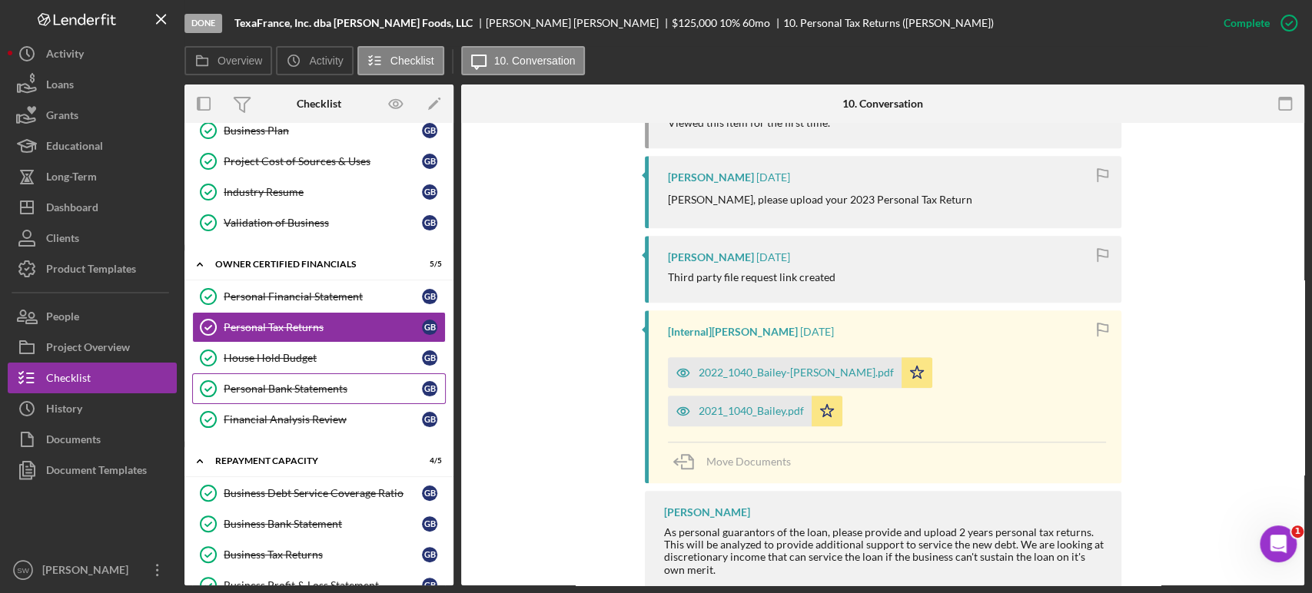
scroll to position [73, 0]
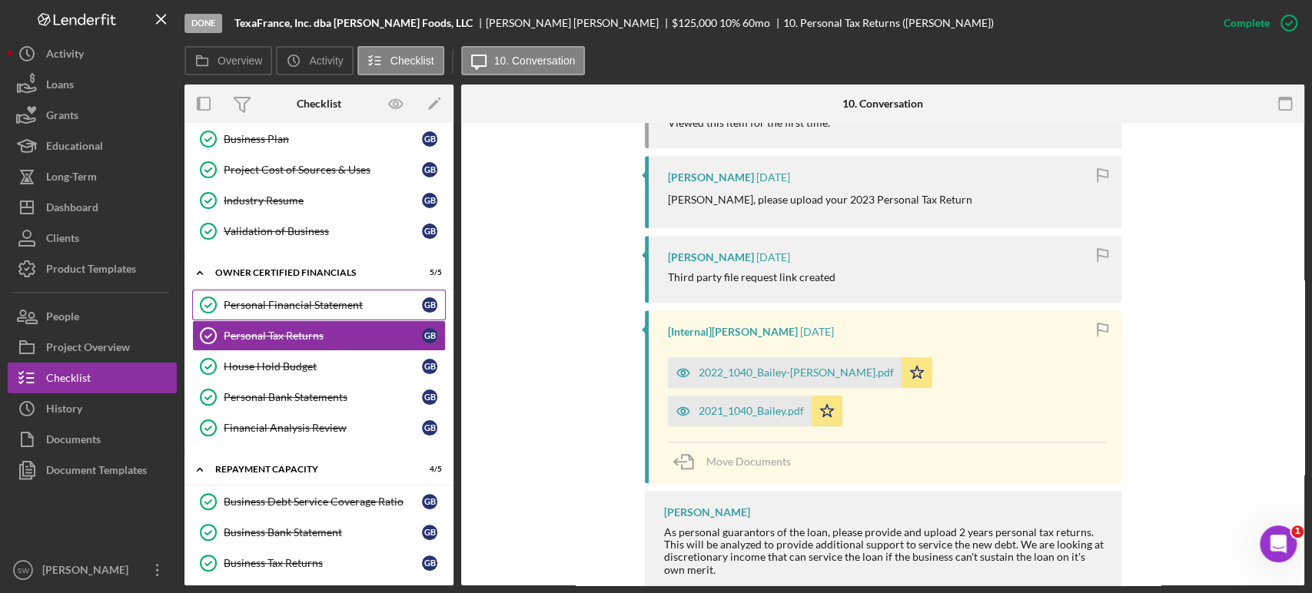
click at [312, 309] on div "Personal Financial Statement" at bounding box center [323, 305] width 198 height 12
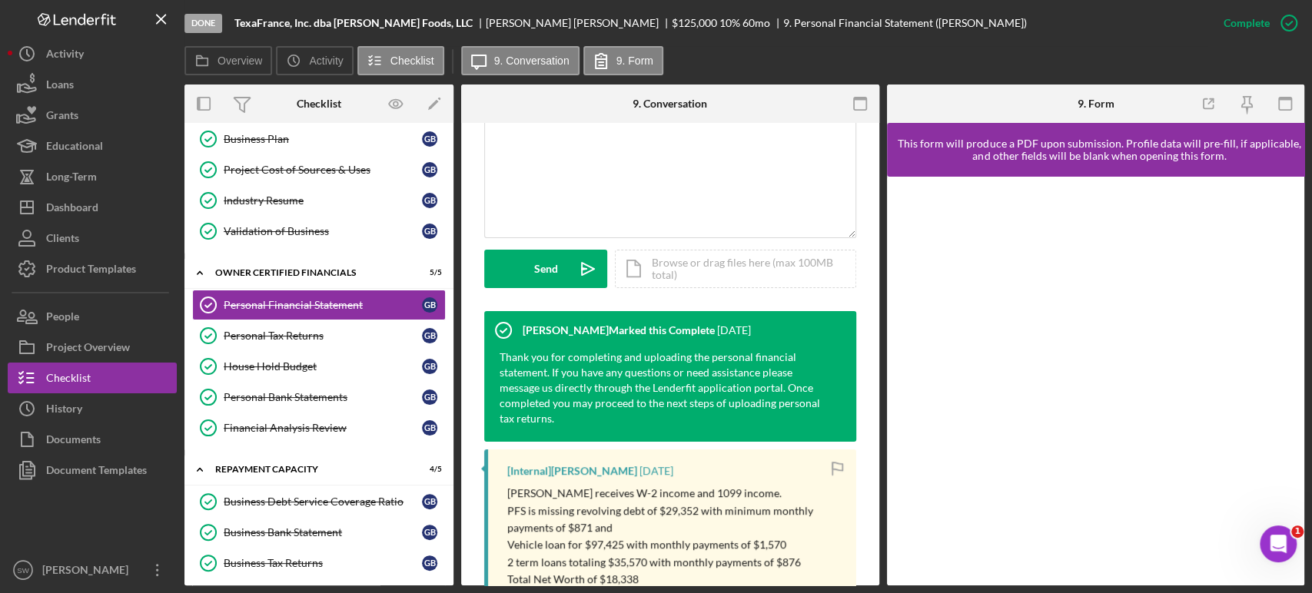
scroll to position [682, 0]
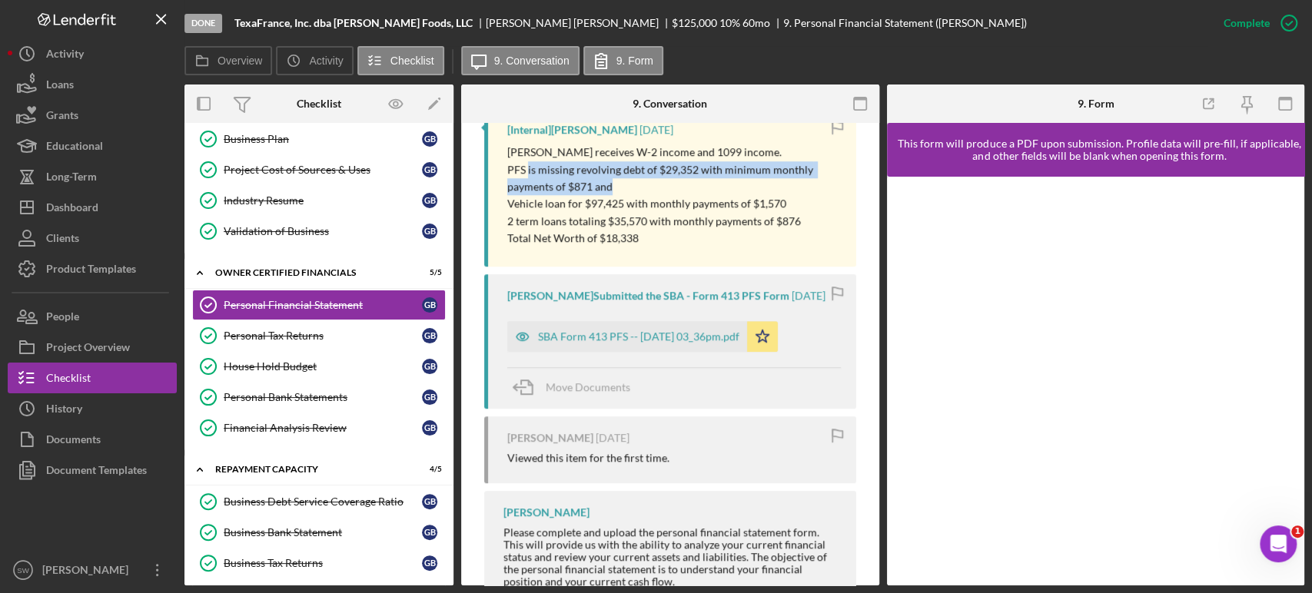
drag, startPoint x: 526, startPoint y: 164, endPoint x: 733, endPoint y: 186, distance: 207.8
click at [733, 186] on p "PFS is missing revolving debt of $29,352 with minimum monthly payments of $871 …" at bounding box center [673, 178] width 333 height 35
click at [652, 187] on p "PFS is missing revolving debt of $29,352 with minimum monthly payments of $871 …" at bounding box center [673, 178] width 333 height 35
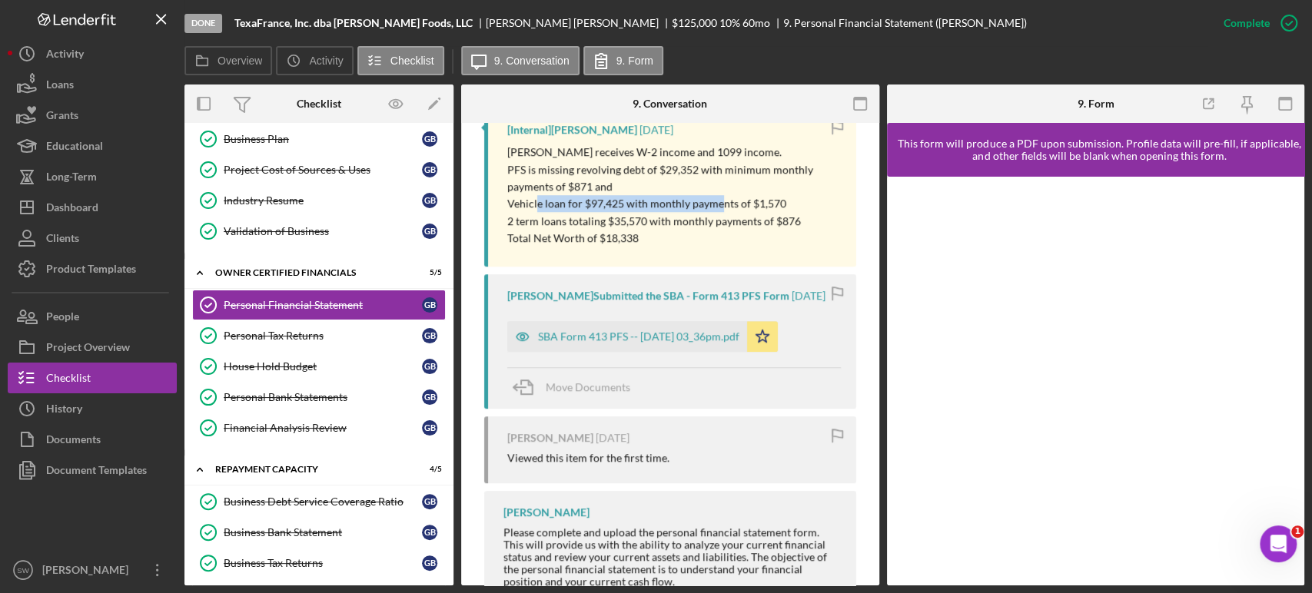
drag, startPoint x: 547, startPoint y: 199, endPoint x: 718, endPoint y: 202, distance: 171.4
click at [718, 202] on p "Vehicle loan for $97,425 with monthly payments of $1,570" at bounding box center [673, 203] width 333 height 17
click at [695, 231] on p "Total Net Worth of $18,338" at bounding box center [673, 238] width 333 height 17
